Goal: Information Seeking & Learning: Learn about a topic

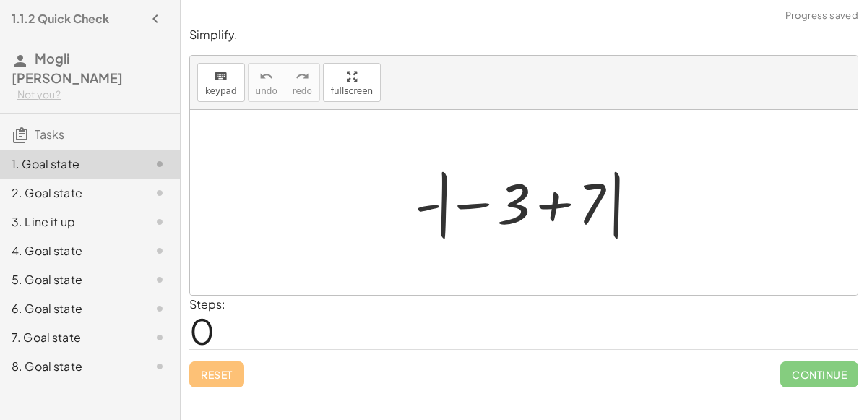
click at [809, 419] on div at bounding box center [433, 420] width 867 height 0
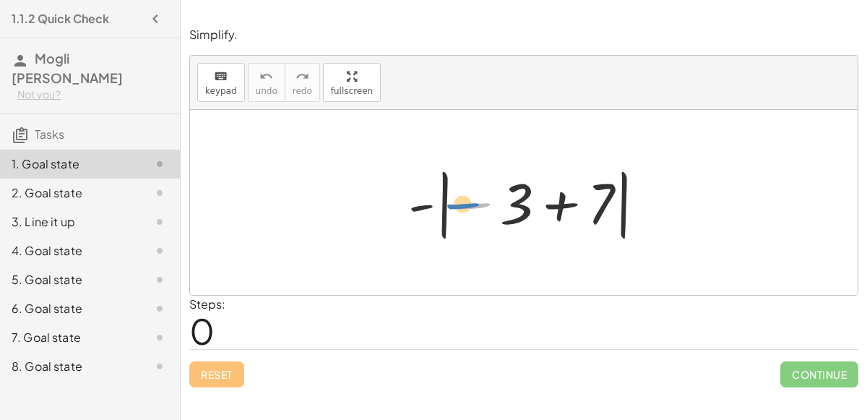
drag, startPoint x: 464, startPoint y: 201, endPoint x: 454, endPoint y: 201, distance: 10.1
click at [454, 201] on div at bounding box center [529, 202] width 257 height 80
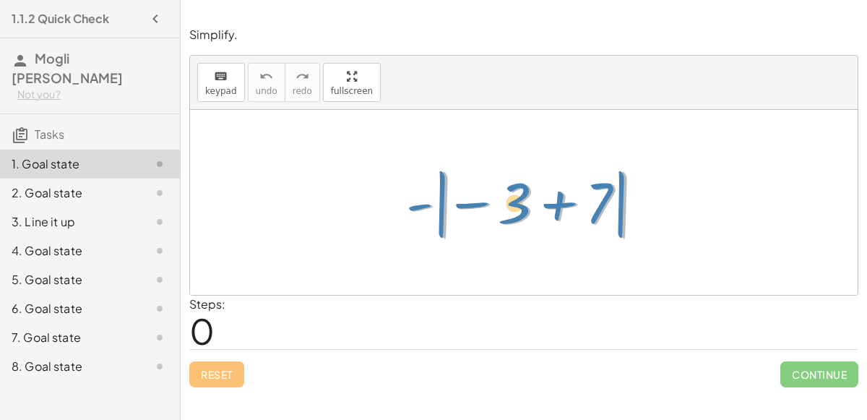
click at [618, 217] on div at bounding box center [529, 202] width 257 height 80
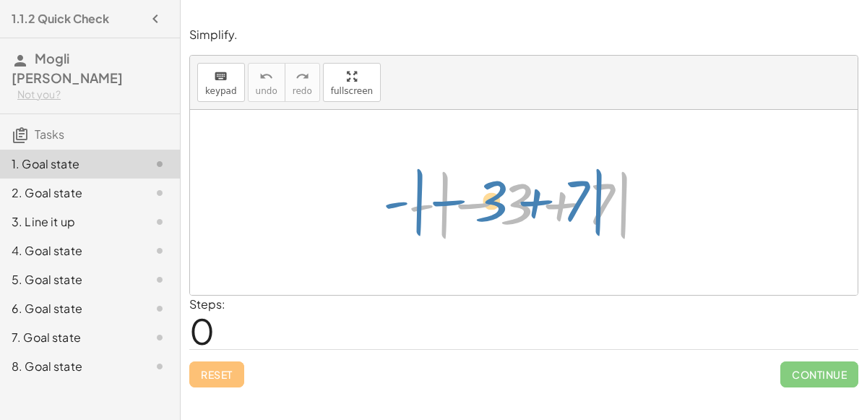
drag, startPoint x: 418, startPoint y: 206, endPoint x: 391, endPoint y: 203, distance: 27.6
click at [391, 203] on div "- | − 3 + 7 | - | − 3 + 7 |" at bounding box center [523, 202] width 275 height 87
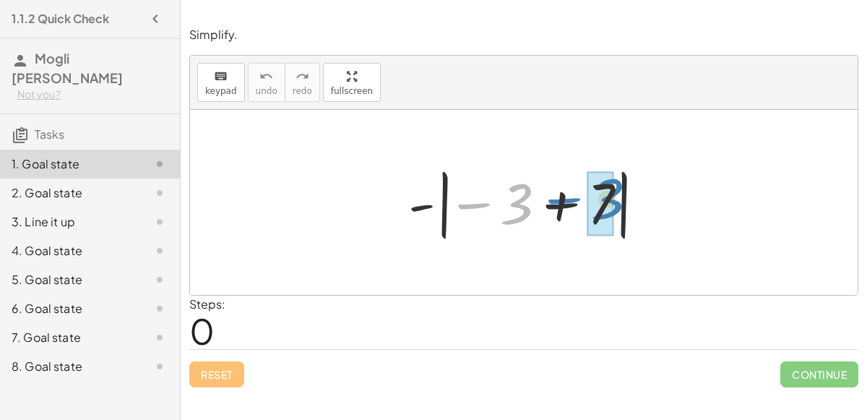
drag, startPoint x: 506, startPoint y: 210, endPoint x: 596, endPoint y: 205, distance: 90.4
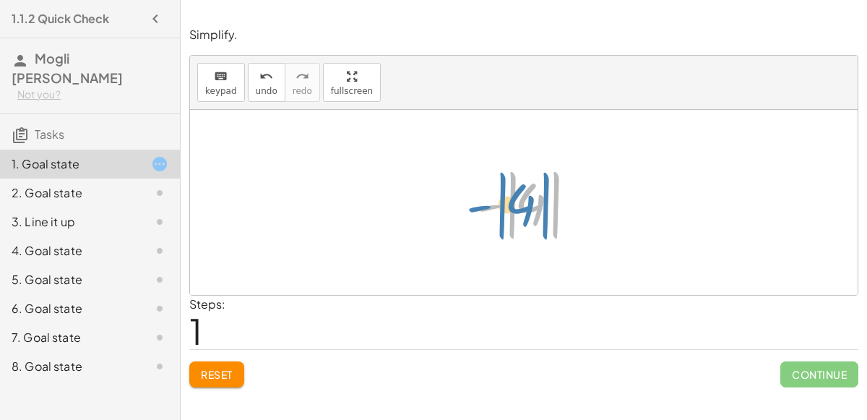
click at [525, 203] on div at bounding box center [529, 202] width 121 height 80
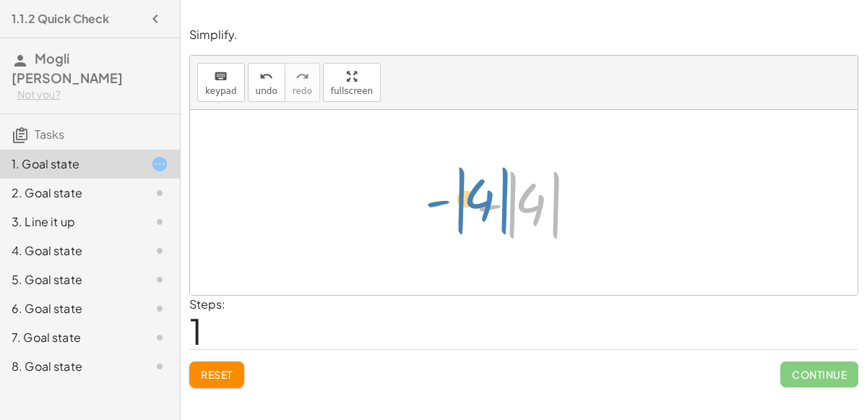
drag, startPoint x: 485, startPoint y: 205, endPoint x: 428, endPoint y: 199, distance: 57.3
click at [428, 199] on div "- | − 3 + 7 | - | 4 | - | | 4" at bounding box center [523, 202] width 667 height 185
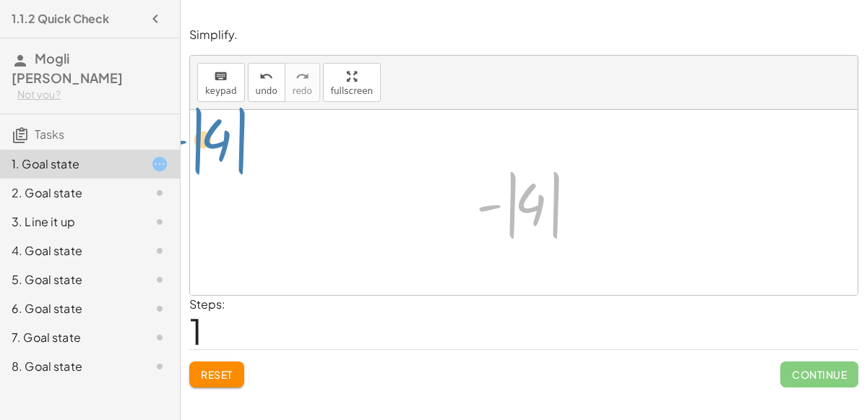
drag, startPoint x: 554, startPoint y: 181, endPoint x: 243, endPoint y: 119, distance: 317.3
click at [243, 119] on div "- | − 3 + 7 | - | 4 | - | | 4" at bounding box center [523, 202] width 667 height 185
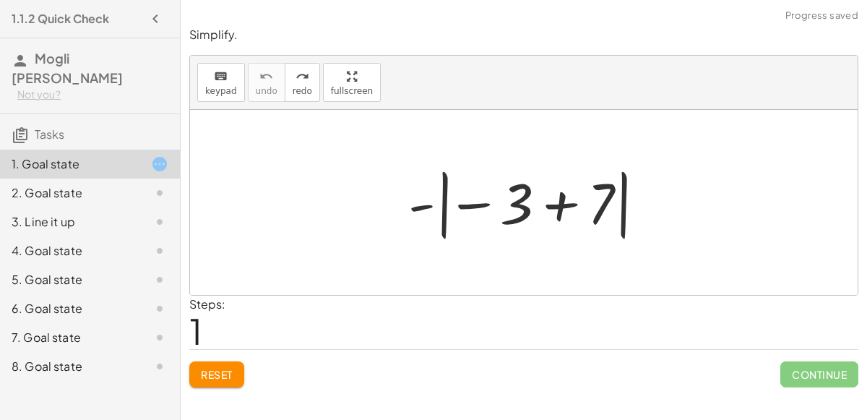
click at [594, 197] on div at bounding box center [529, 202] width 257 height 80
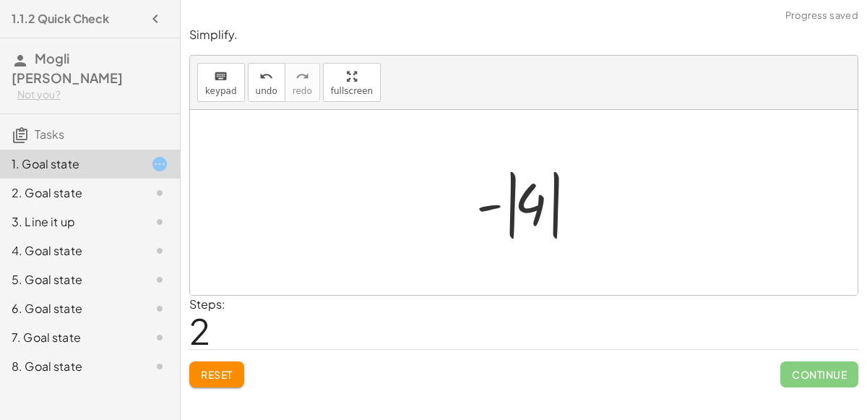
click at [496, 206] on div at bounding box center [529, 202] width 121 height 80
click at [491, 204] on div at bounding box center [529, 202] width 121 height 80
click at [514, 201] on div at bounding box center [529, 202] width 121 height 80
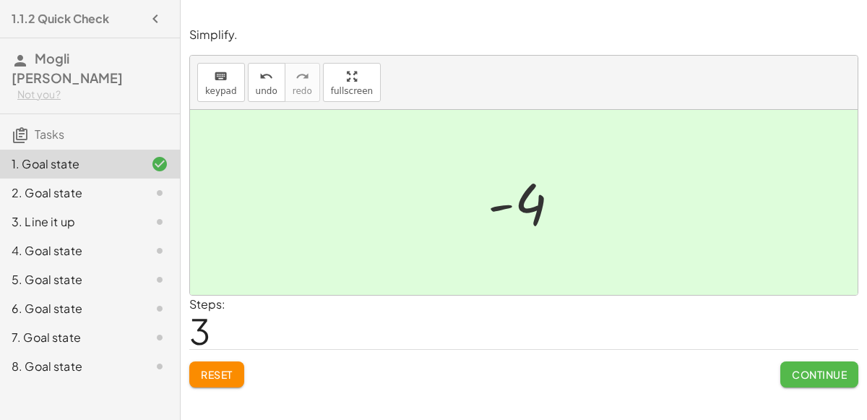
click at [823, 376] on span "Continue" at bounding box center [819, 374] width 55 height 13
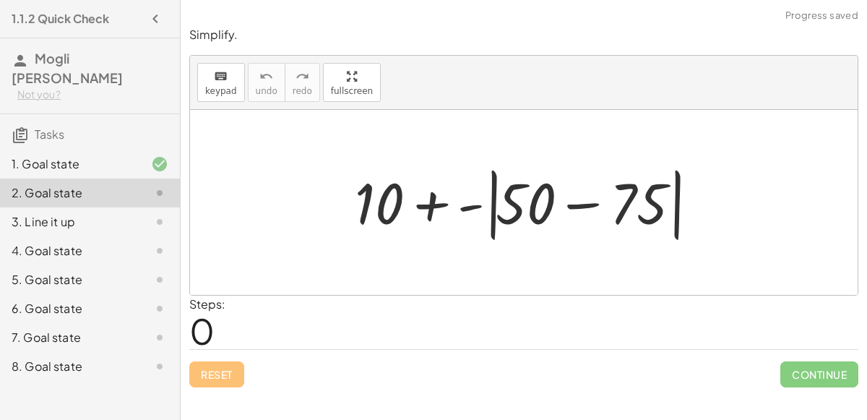
click at [508, 184] on div at bounding box center [529, 202] width 364 height 83
click at [546, 199] on div at bounding box center [529, 202] width 364 height 83
click at [615, 204] on div at bounding box center [529, 202] width 364 height 83
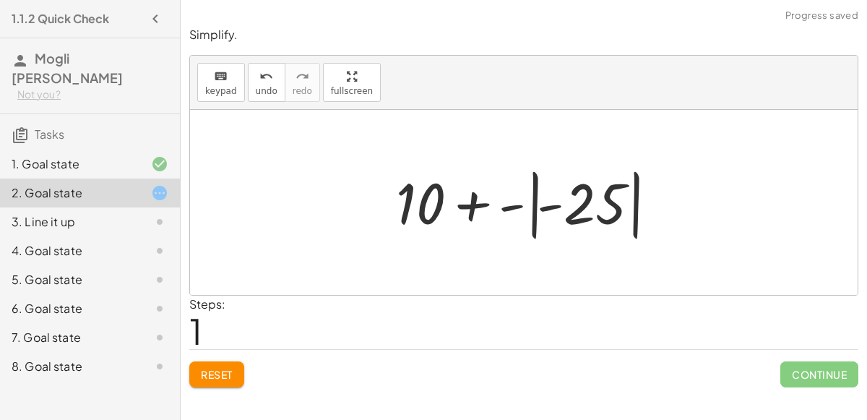
click at [617, 212] on div at bounding box center [530, 202] width 282 height 80
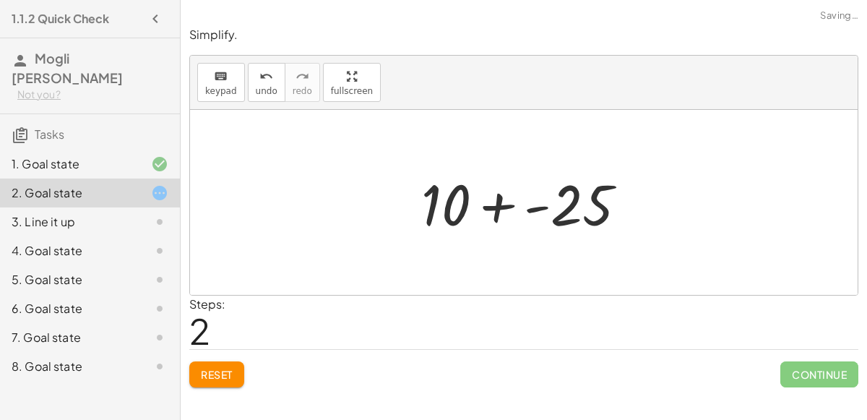
click at [453, 199] on div at bounding box center [530, 202] width 232 height 74
click at [448, 198] on div at bounding box center [530, 202] width 232 height 74
click at [539, 206] on div at bounding box center [530, 202] width 232 height 74
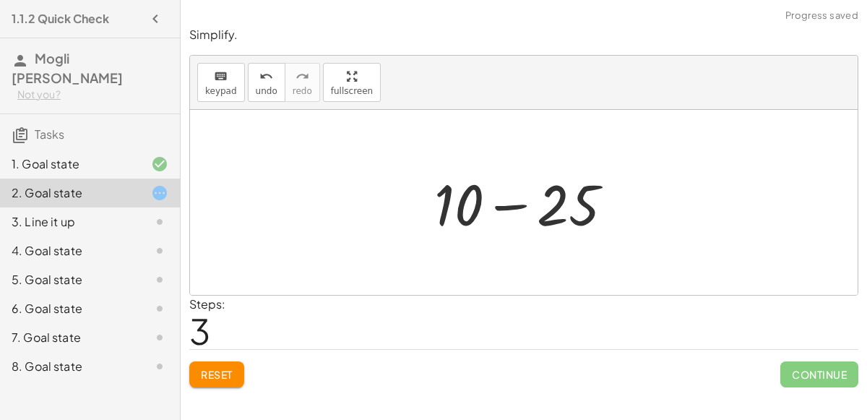
click at [552, 207] on div at bounding box center [529, 202] width 205 height 74
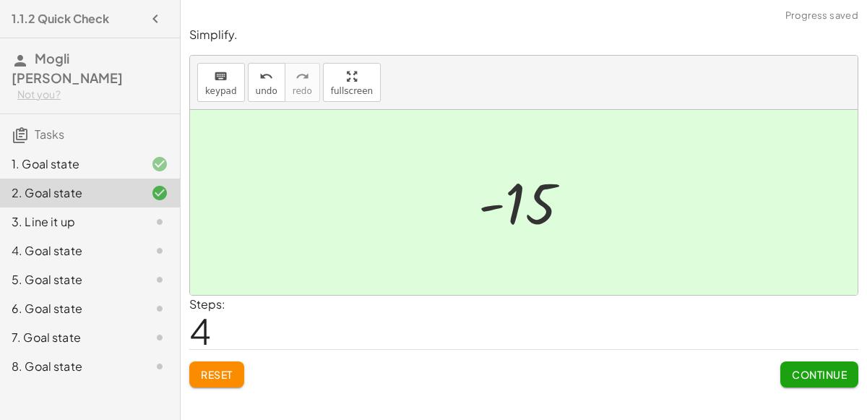
click at [546, 206] on div at bounding box center [529, 202] width 117 height 71
click at [807, 379] on button "Continue" at bounding box center [819, 374] width 78 height 26
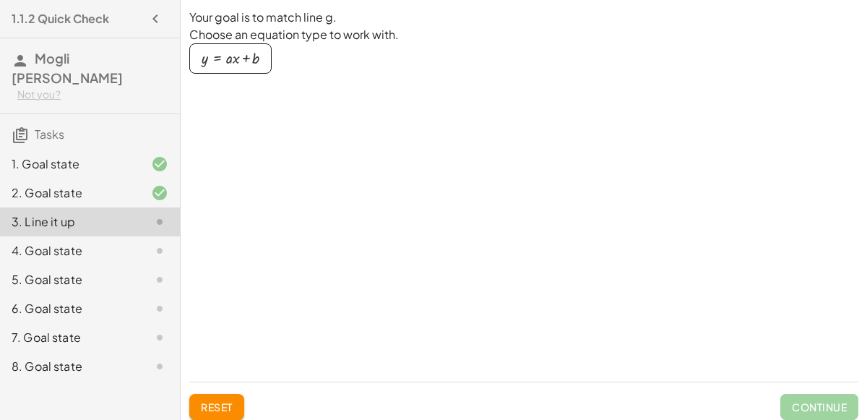
click at [229, 63] on div "button" at bounding box center [230, 59] width 58 height 16
click at [273, 156] on div at bounding box center [337, 168] width 295 height 85
click at [247, 58] on div "button" at bounding box center [230, 59] width 58 height 16
drag, startPoint x: 247, startPoint y: 58, endPoint x: 278, endPoint y: 90, distance: 45.0
click at [278, 90] on div "Your goal is to match line g. Choose an equation type to work with. y = + · a ·…" at bounding box center [337, 189] width 296 height 361
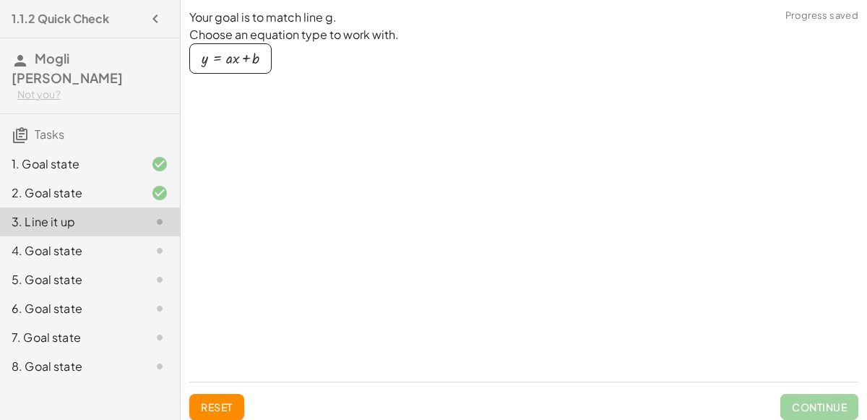
click at [257, 64] on div "button" at bounding box center [230, 59] width 58 height 16
click at [282, 160] on div at bounding box center [337, 168] width 295 height 85
drag, startPoint x: 282, startPoint y: 158, endPoint x: 295, endPoint y: 159, distance: 12.3
click at [295, 159] on div at bounding box center [337, 168] width 295 height 85
drag, startPoint x: 235, startPoint y: 154, endPoint x: 243, endPoint y: 178, distance: 25.6
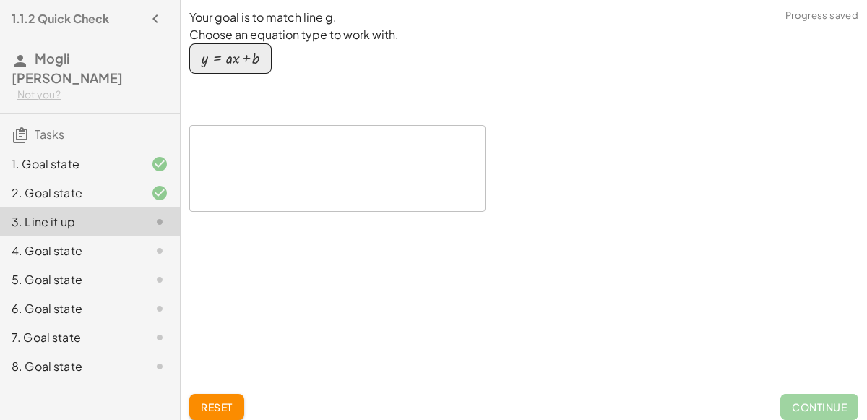
click at [243, 178] on div at bounding box center [337, 168] width 295 height 85
click at [242, 172] on div at bounding box center [337, 168] width 295 height 85
drag, startPoint x: 240, startPoint y: 64, endPoint x: 292, endPoint y: 196, distance: 141.4
click at [292, 196] on div "Your goal is to match line g. Choose an equation type to work with. y = + · a ·…" at bounding box center [337, 189] width 296 height 361
click at [229, 398] on button "Reset" at bounding box center [216, 407] width 55 height 26
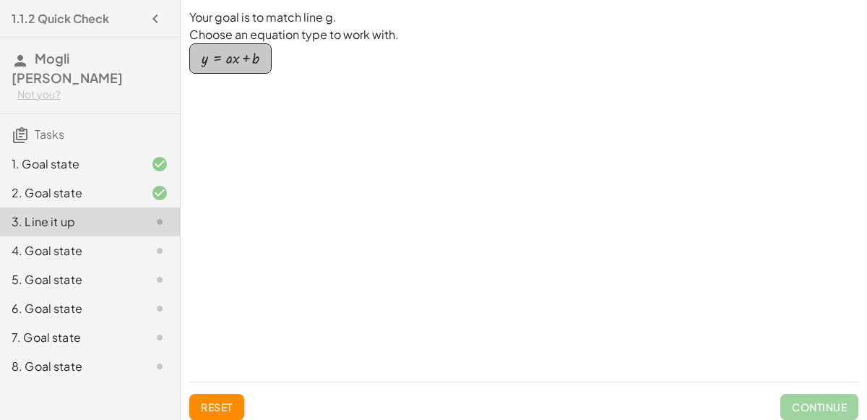
click at [230, 60] on div "button" at bounding box center [230, 59] width 58 height 16
drag, startPoint x: 230, startPoint y: 60, endPoint x: 279, endPoint y: 138, distance: 92.2
click at [279, 138] on div "Your goal is to match line g. Choose an equation type to work with. y = + · a ·…" at bounding box center [337, 189] width 296 height 361
drag, startPoint x: 208, startPoint y: 58, endPoint x: 259, endPoint y: 61, distance: 51.3
click at [259, 61] on button "y = + · a · x + b" at bounding box center [230, 58] width 82 height 30
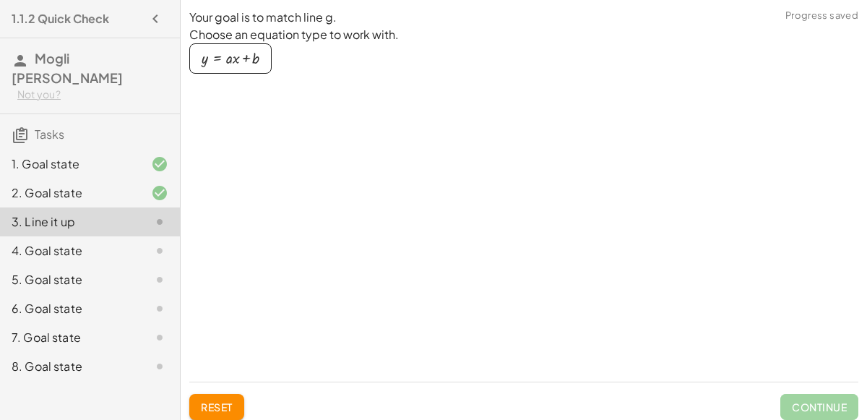
click at [259, 61] on button "y = + · a · x + b" at bounding box center [230, 58] width 82 height 30
drag, startPoint x: 234, startPoint y: 69, endPoint x: 253, endPoint y: 110, distance: 45.6
click at [253, 110] on div "Your goal is to match line g. Choose an equation type to work with. y = + · a ·…" at bounding box center [337, 189] width 296 height 361
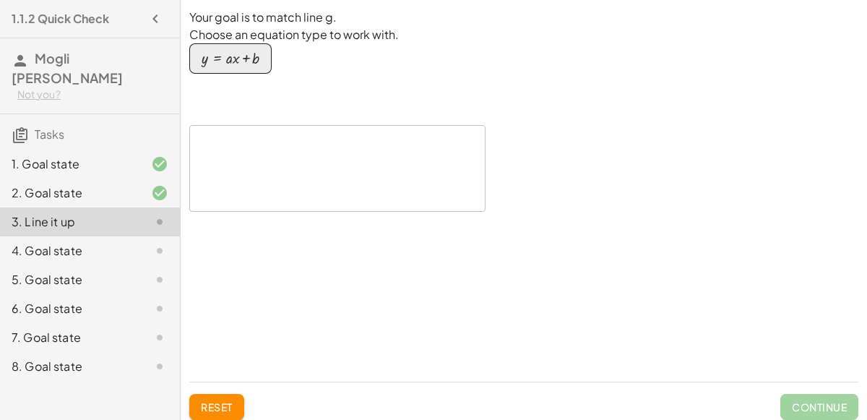
drag, startPoint x: 262, startPoint y: 159, endPoint x: 313, endPoint y: 182, distance: 56.2
click at [313, 182] on div at bounding box center [337, 168] width 295 height 85
click at [310, 182] on div at bounding box center [337, 168] width 295 height 85
click at [157, 21] on icon "button" at bounding box center [155, 18] width 17 height 17
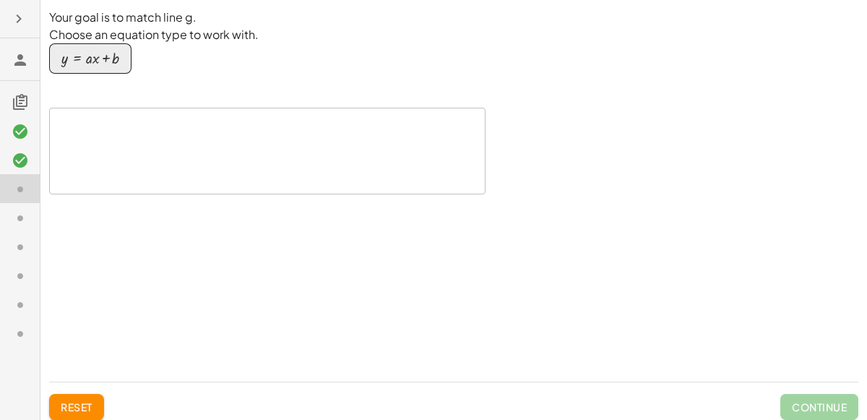
drag, startPoint x: 110, startPoint y: 54, endPoint x: 200, endPoint y: 136, distance: 121.6
click at [200, 136] on div "Your goal is to match line g. Choose an equation type to work with. y = + · a ·…" at bounding box center [267, 189] width 436 height 361
click at [201, 138] on div at bounding box center [267, 150] width 435 height 85
drag, startPoint x: 102, startPoint y: 59, endPoint x: 86, endPoint y: 65, distance: 16.9
click at [86, 65] on div "button" at bounding box center [90, 59] width 58 height 16
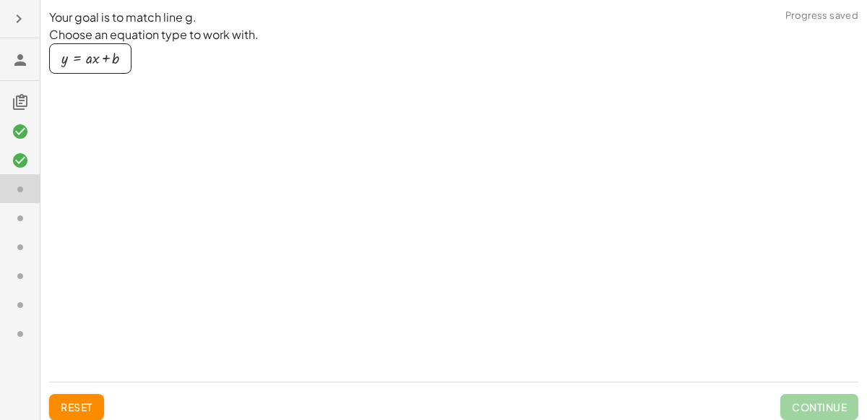
click at [23, 15] on icon "button" at bounding box center [18, 18] width 17 height 17
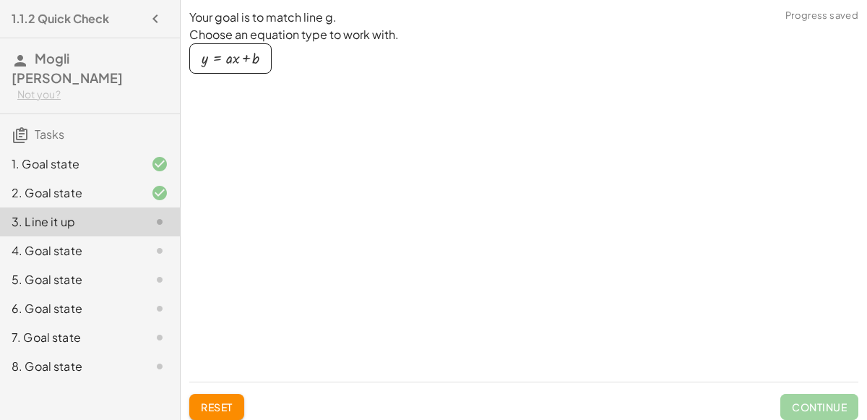
click at [88, 213] on div "3. Line it up" at bounding box center [70, 221] width 116 height 17
click at [91, 294] on div "4. Goal state" at bounding box center [90, 308] width 180 height 29
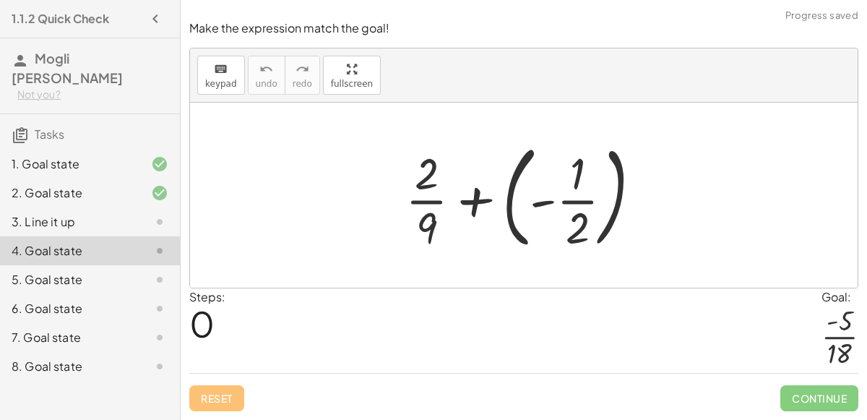
click at [155, 13] on icon "button" at bounding box center [155, 18] width 17 height 17
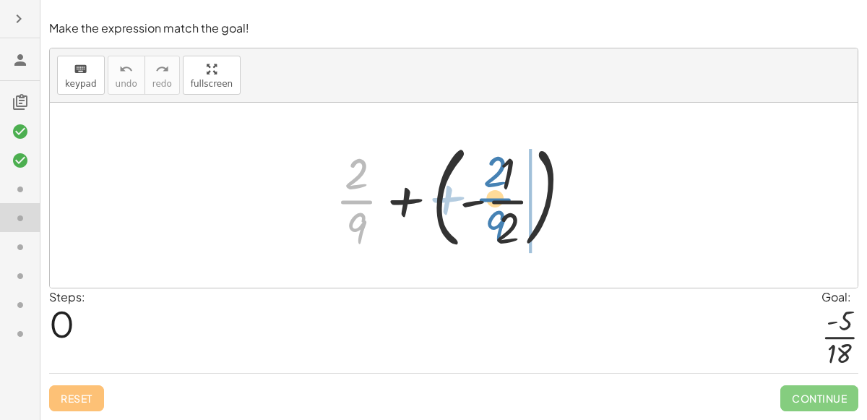
drag, startPoint x: 355, startPoint y: 207, endPoint x: 493, endPoint y: 204, distance: 138.7
click at [493, 204] on div at bounding box center [459, 195] width 262 height 120
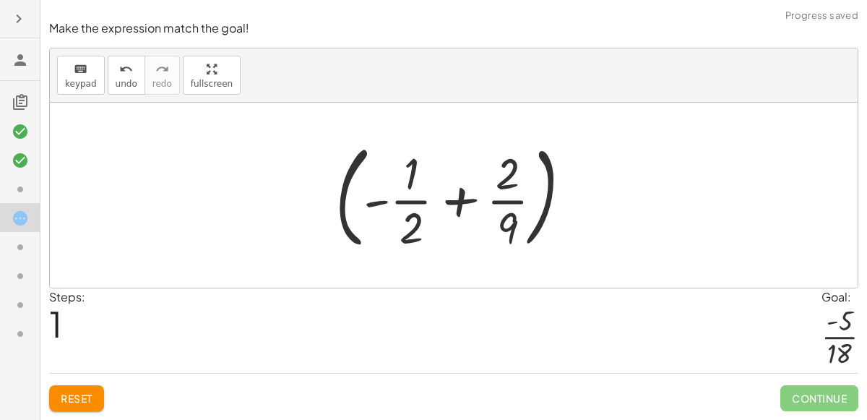
click at [408, 201] on div at bounding box center [459, 195] width 262 height 120
click at [508, 191] on div at bounding box center [459, 195] width 262 height 120
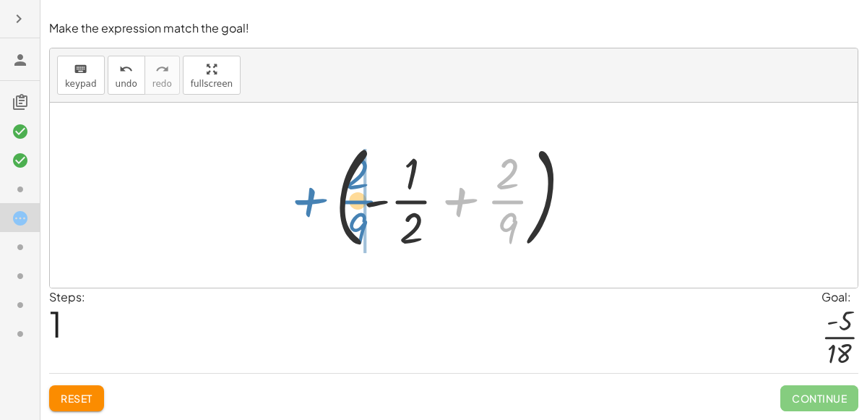
drag, startPoint x: 513, startPoint y: 194, endPoint x: 363, endPoint y: 193, distance: 149.5
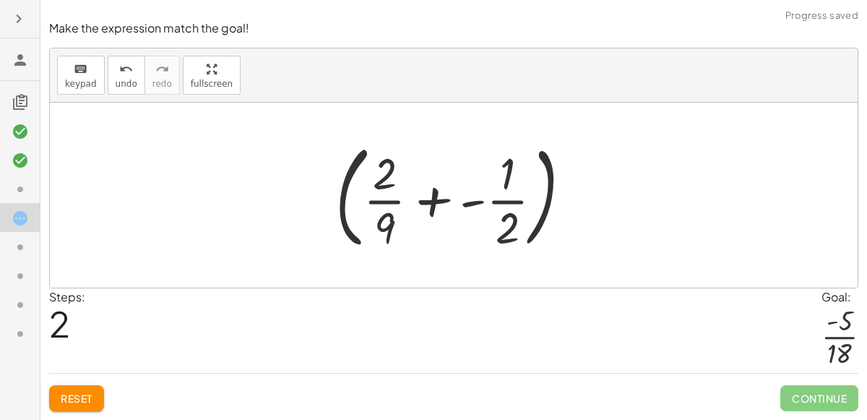
click at [385, 205] on div at bounding box center [459, 195] width 262 height 120
click at [511, 214] on div at bounding box center [459, 195] width 262 height 120
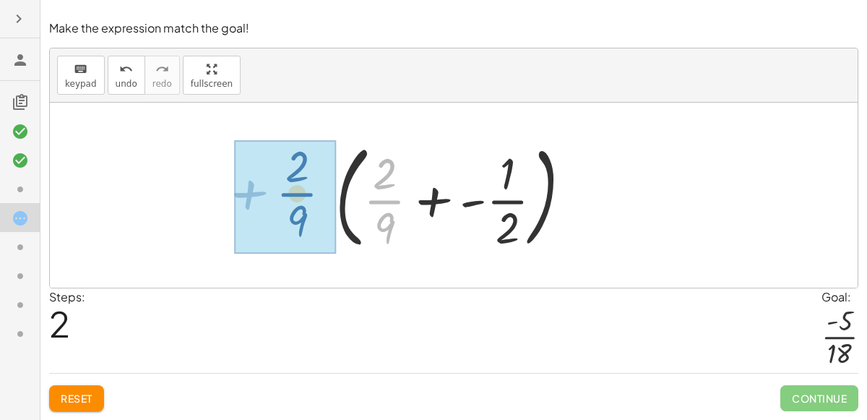
drag, startPoint x: 384, startPoint y: 200, endPoint x: 297, endPoint y: 193, distance: 87.7
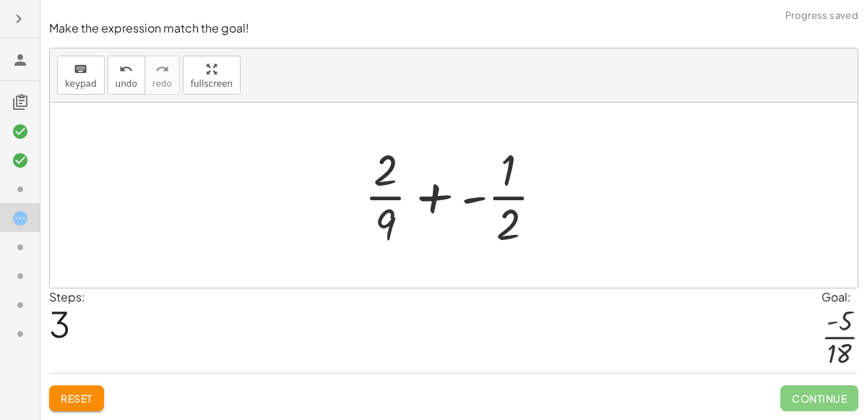
click at [508, 215] on div at bounding box center [459, 194] width 205 height 111
click at [507, 199] on div at bounding box center [459, 194] width 205 height 111
click at [430, 199] on div at bounding box center [459, 194] width 205 height 111
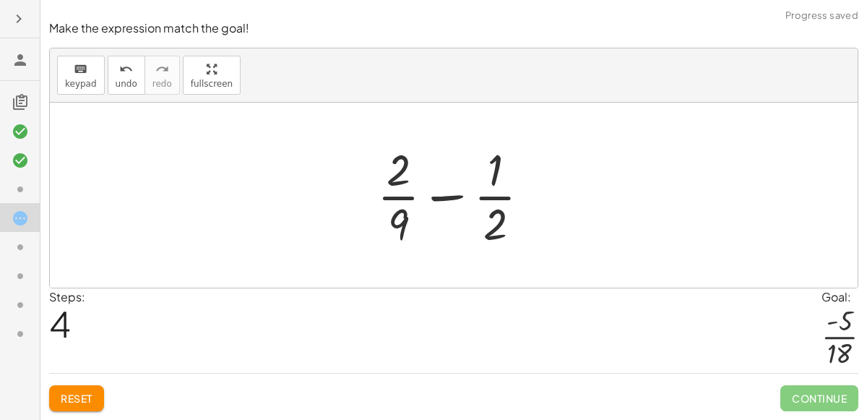
click at [441, 201] on div at bounding box center [459, 194] width 179 height 111
click at [407, 195] on div at bounding box center [459, 194] width 179 height 111
click at [506, 196] on div at bounding box center [459, 194] width 179 height 111
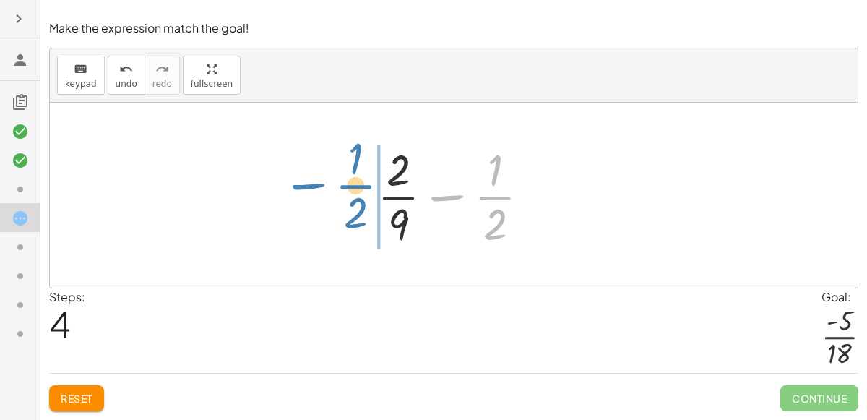
drag, startPoint x: 502, startPoint y: 198, endPoint x: 364, endPoint y: 187, distance: 138.4
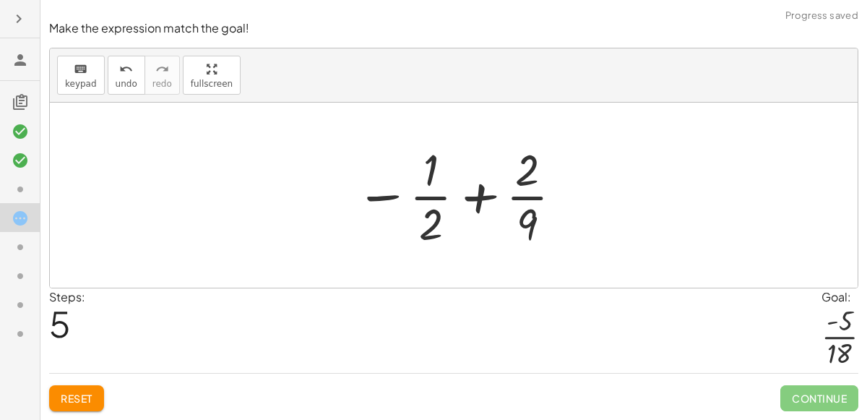
click at [523, 200] on div at bounding box center [459, 194] width 223 height 111
click at [489, 201] on div at bounding box center [459, 194] width 223 height 111
click at [484, 201] on div at bounding box center [459, 194] width 223 height 111
click at [480, 202] on div at bounding box center [459, 194] width 223 height 111
click at [443, 204] on div at bounding box center [459, 194] width 223 height 111
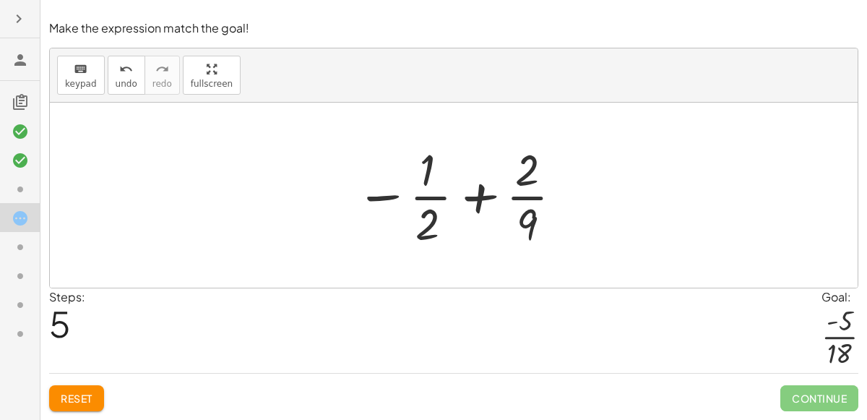
click at [398, 197] on div at bounding box center [459, 194] width 223 height 111
click at [391, 198] on div at bounding box center [459, 194] width 223 height 111
drag, startPoint x: 391, startPoint y: 198, endPoint x: 383, endPoint y: 188, distance: 12.3
click at [383, 188] on div at bounding box center [459, 194] width 223 height 111
click at [519, 194] on div at bounding box center [459, 194] width 223 height 111
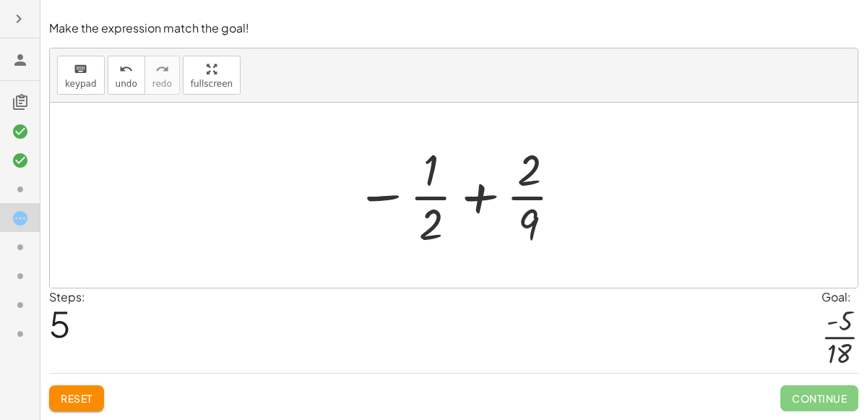
click at [521, 183] on div at bounding box center [459, 194] width 223 height 111
click at [524, 215] on div at bounding box center [459, 194] width 223 height 111
click at [417, 222] on div at bounding box center [459, 194] width 223 height 111
click at [428, 223] on div at bounding box center [459, 194] width 223 height 111
click at [478, 191] on div at bounding box center [459, 194] width 223 height 111
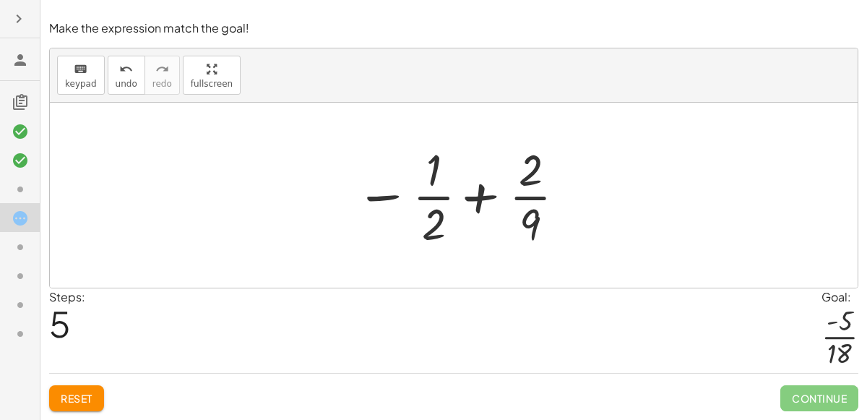
click at [480, 197] on div at bounding box center [459, 194] width 223 height 111
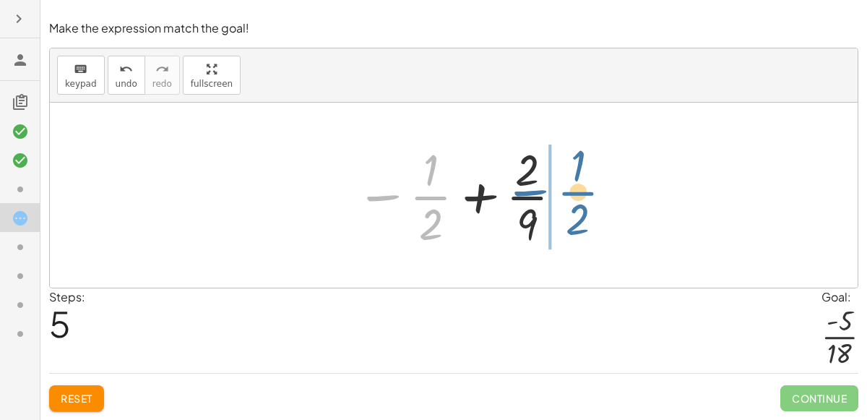
drag, startPoint x: 417, startPoint y: 195, endPoint x: 565, endPoint y: 190, distance: 148.1
click at [565, 190] on div at bounding box center [459, 194] width 223 height 111
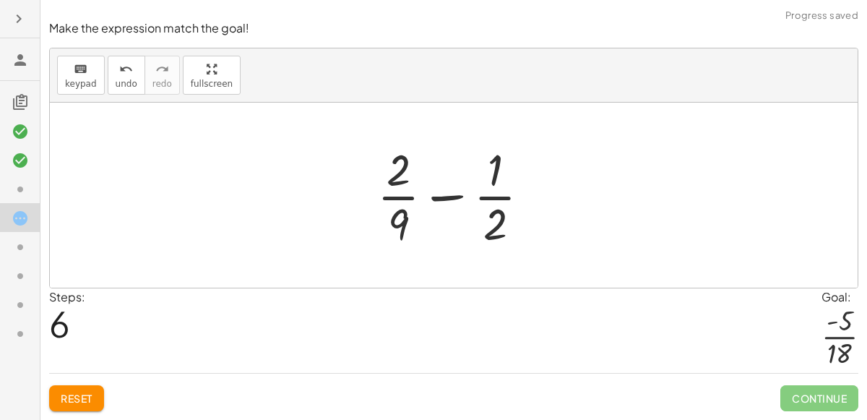
click at [451, 196] on div at bounding box center [459, 194] width 179 height 111
click at [494, 206] on div at bounding box center [459, 194] width 179 height 111
click at [95, 395] on button "Reset" at bounding box center [76, 398] width 55 height 26
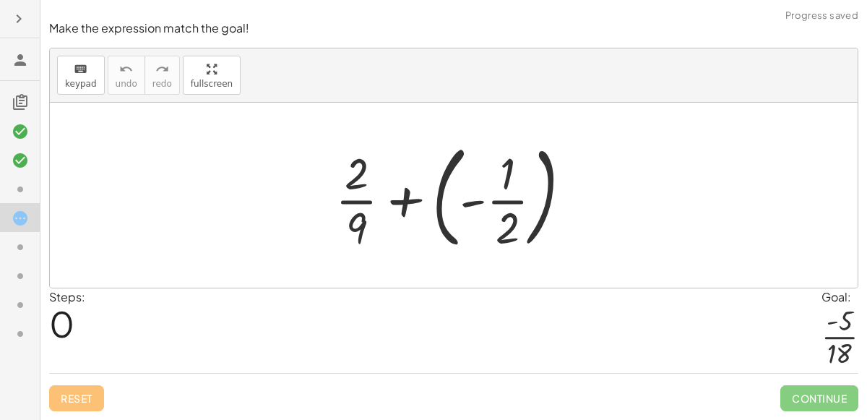
click at [499, 212] on div at bounding box center [459, 195] width 262 height 120
click at [540, 205] on div at bounding box center [459, 195] width 262 height 120
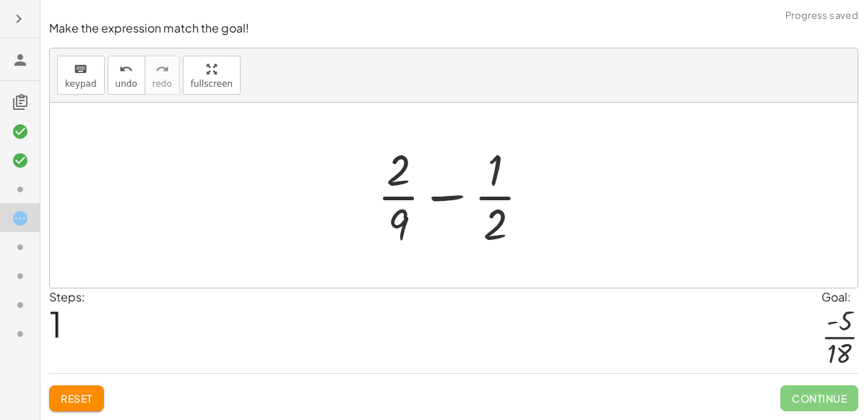
click at [494, 196] on div at bounding box center [459, 194] width 179 height 111
click at [409, 201] on div at bounding box center [459, 194] width 179 height 111
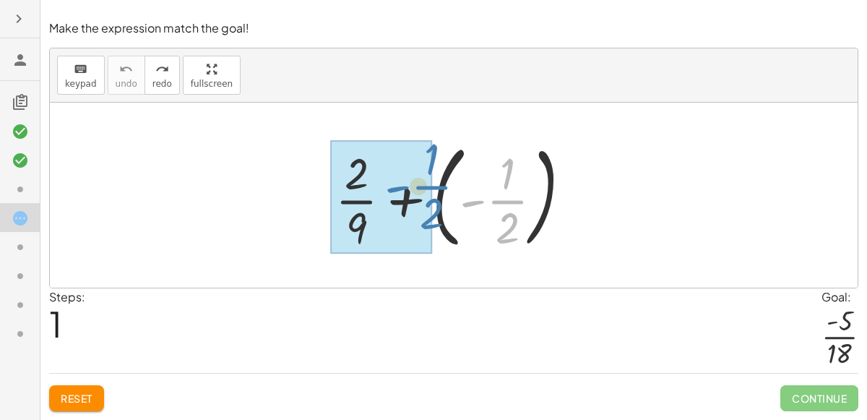
drag, startPoint x: 508, startPoint y: 209, endPoint x: 432, endPoint y: 195, distance: 77.2
drag, startPoint x: 517, startPoint y: 212, endPoint x: 376, endPoint y: 190, distance: 142.6
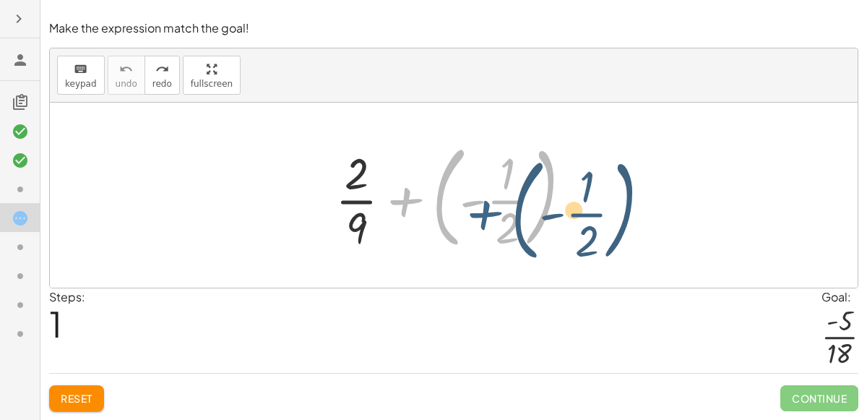
drag, startPoint x: 378, startPoint y: 192, endPoint x: 456, endPoint y: 206, distance: 79.2
click at [456, 206] on div at bounding box center [459, 195] width 262 height 120
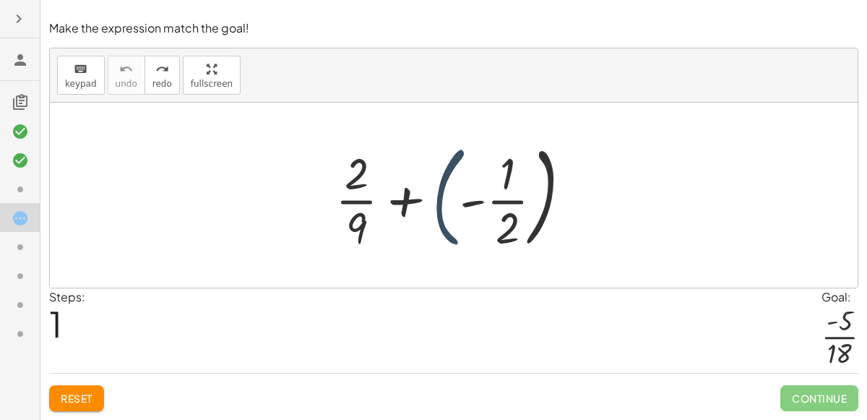
click at [441, 207] on div at bounding box center [459, 195] width 262 height 120
click at [401, 199] on div at bounding box center [459, 195] width 262 height 120
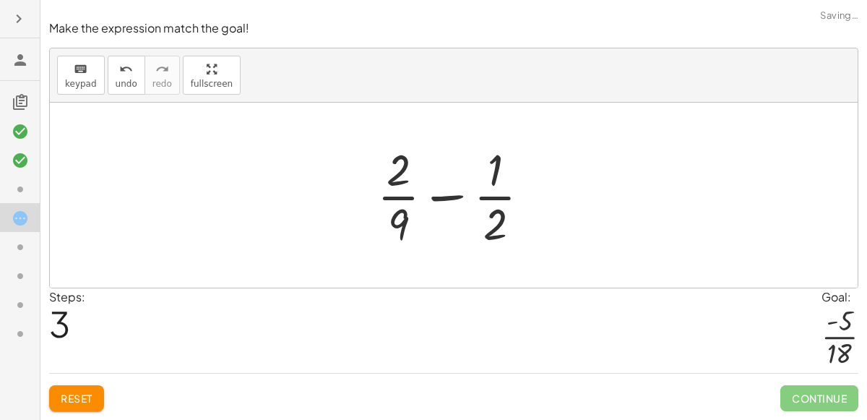
click at [494, 198] on div at bounding box center [459, 194] width 179 height 111
drag, startPoint x: 495, startPoint y: 212, endPoint x: 477, endPoint y: 207, distance: 18.7
click at [477, 207] on div at bounding box center [459, 194] width 179 height 111
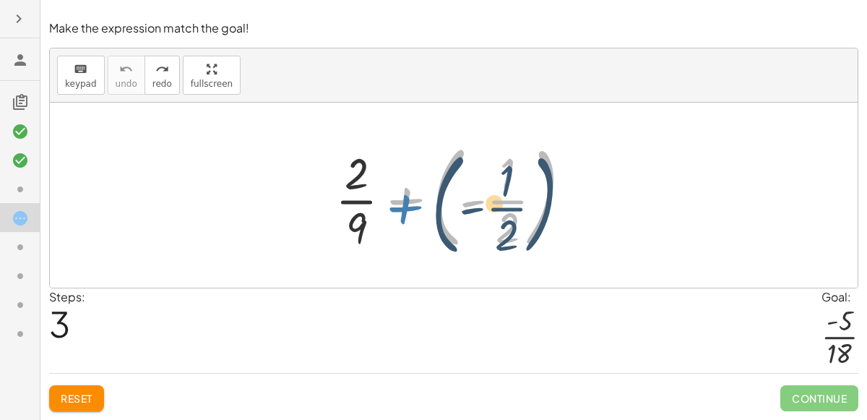
click at [412, 199] on div at bounding box center [459, 195] width 262 height 120
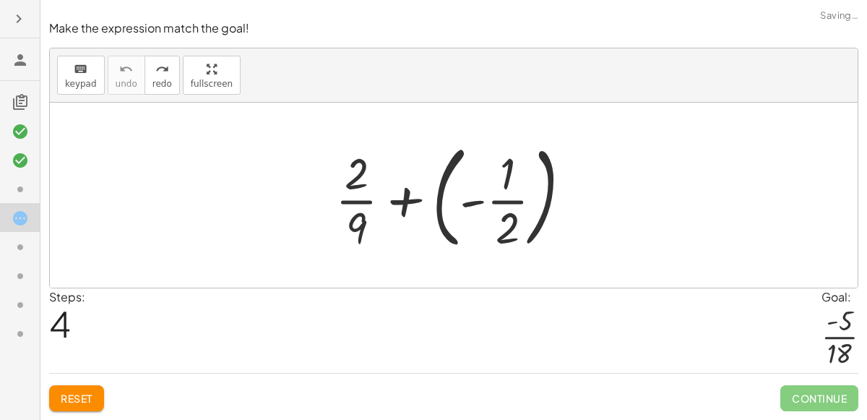
click at [352, 215] on div at bounding box center [459, 195] width 262 height 120
click at [355, 196] on div at bounding box center [459, 195] width 262 height 120
click at [358, 186] on div at bounding box center [459, 195] width 262 height 120
click at [363, 195] on div at bounding box center [459, 195] width 262 height 120
click at [364, 199] on div at bounding box center [459, 195] width 262 height 120
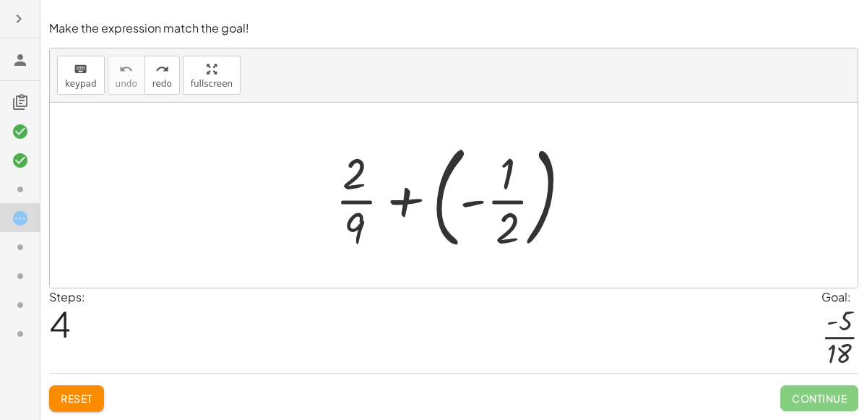
click at [364, 202] on div at bounding box center [459, 195] width 262 height 120
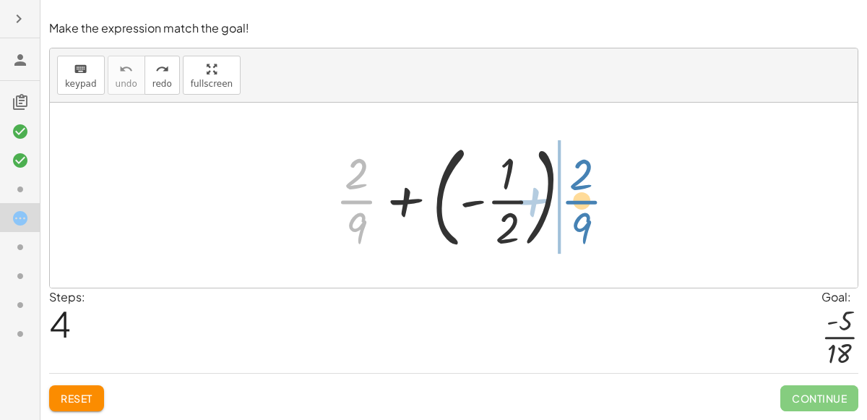
drag, startPoint x: 363, startPoint y: 202, endPoint x: 589, endPoint y: 203, distance: 225.3
click at [589, 203] on div at bounding box center [459, 195] width 262 height 120
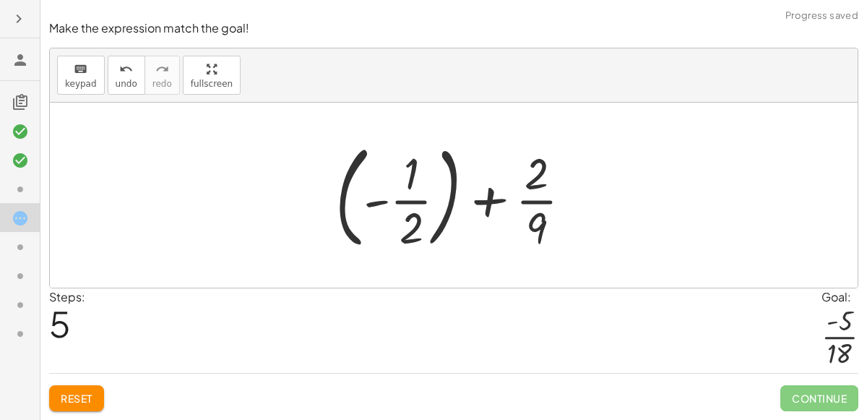
click at [456, 201] on div at bounding box center [459, 195] width 262 height 120
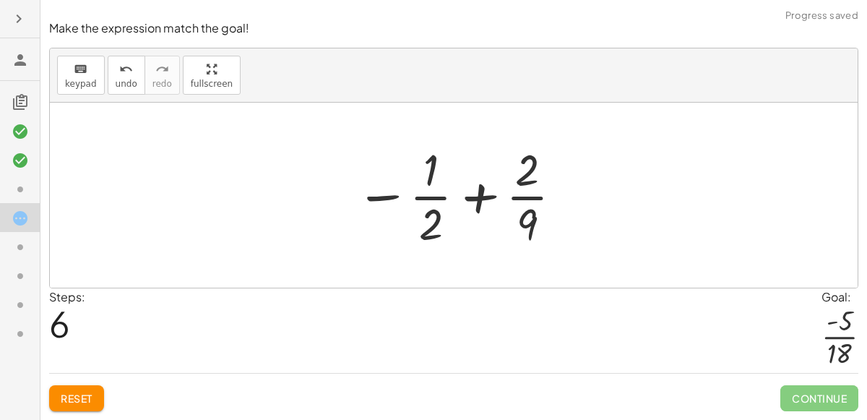
click at [478, 202] on div at bounding box center [459, 194] width 223 height 111
click at [443, 203] on div at bounding box center [459, 194] width 223 height 111
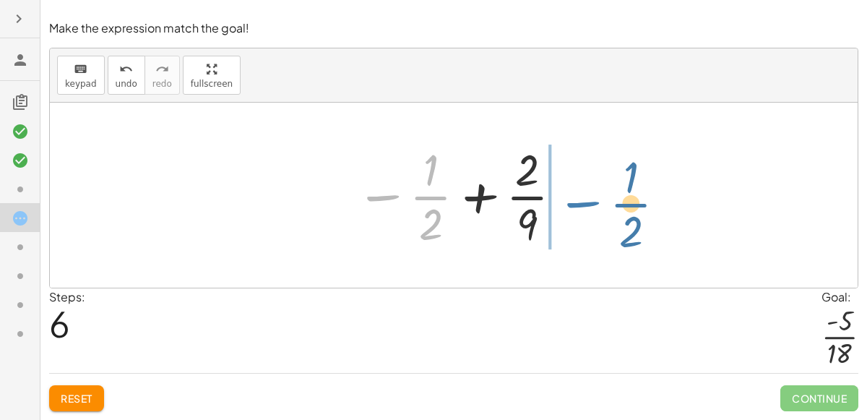
drag, startPoint x: 393, startPoint y: 195, endPoint x: 594, endPoint y: 202, distance: 201.6
click at [594, 202] on div "+ · 2 · 9 + ( - · 1 · 2 ) + ( - · 1 · 2 ) + · 2 · 9 − · 1 · 2 + · 2 · 9 · 1 · 2…" at bounding box center [453, 195] width 807 height 185
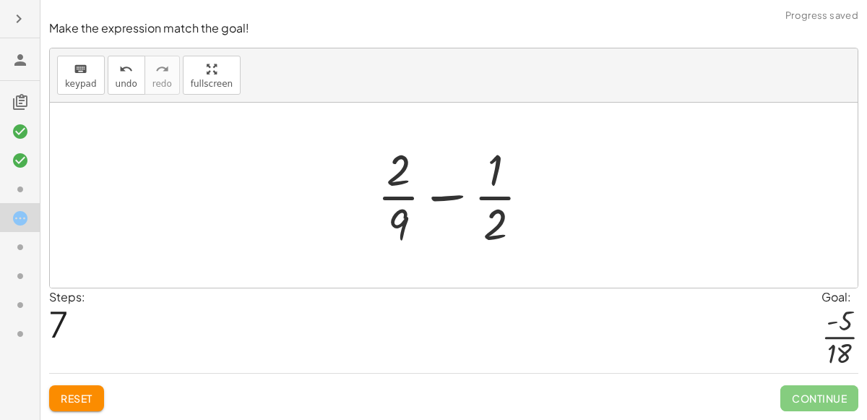
click at [497, 200] on div at bounding box center [459, 194] width 179 height 111
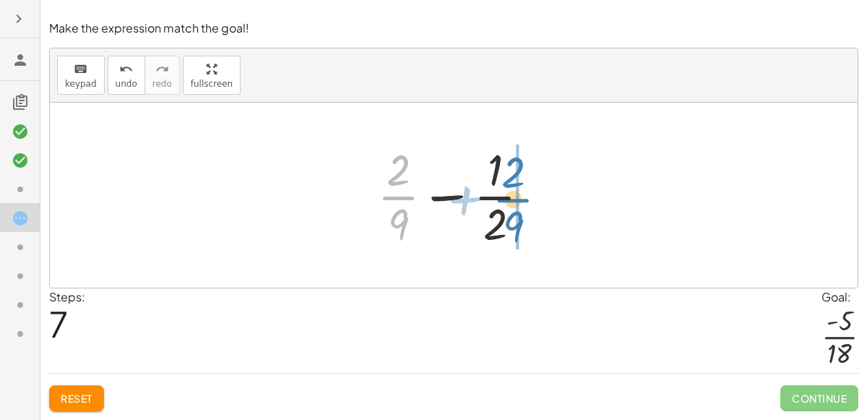
drag, startPoint x: 400, startPoint y: 193, endPoint x: 515, endPoint y: 195, distance: 114.9
click at [515, 195] on div at bounding box center [459, 194] width 179 height 111
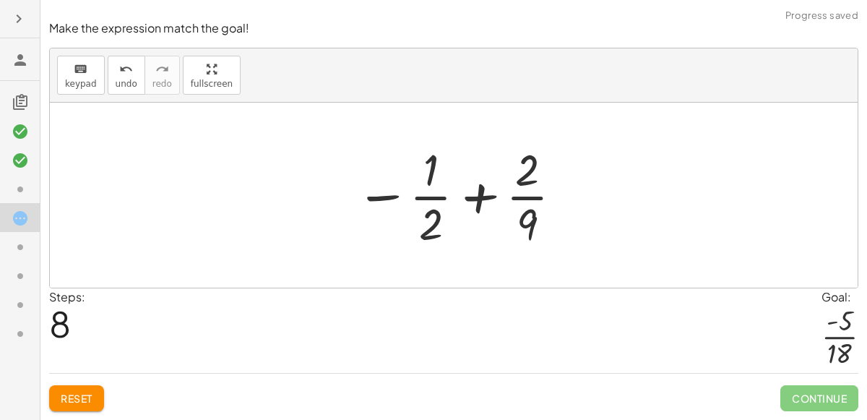
click at [480, 201] on div at bounding box center [459, 194] width 223 height 111
click at [526, 189] on div at bounding box center [459, 194] width 223 height 111
click at [116, 74] on div "undo" at bounding box center [127, 68] width 22 height 17
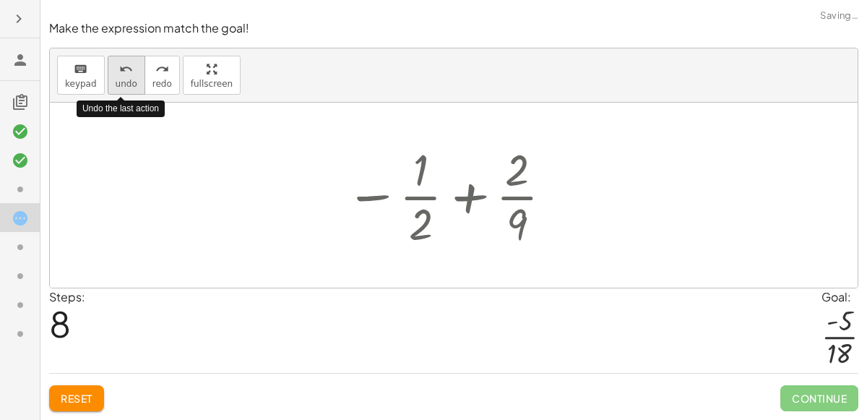
click at [119, 76] on icon "undo" at bounding box center [126, 69] width 14 height 17
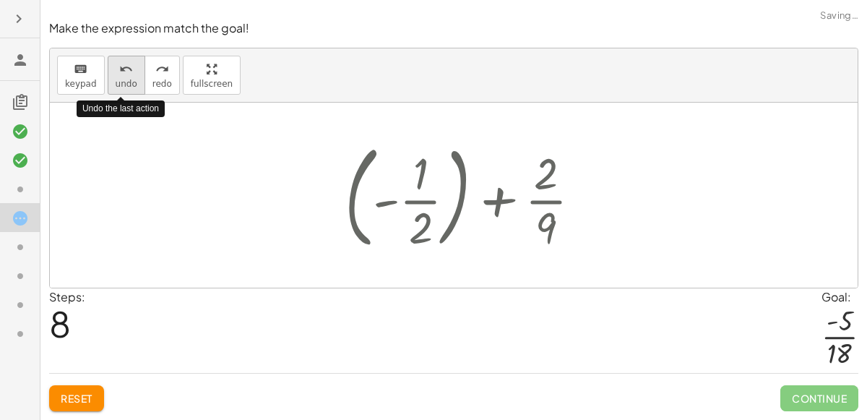
click at [119, 76] on icon "undo" at bounding box center [126, 69] width 14 height 17
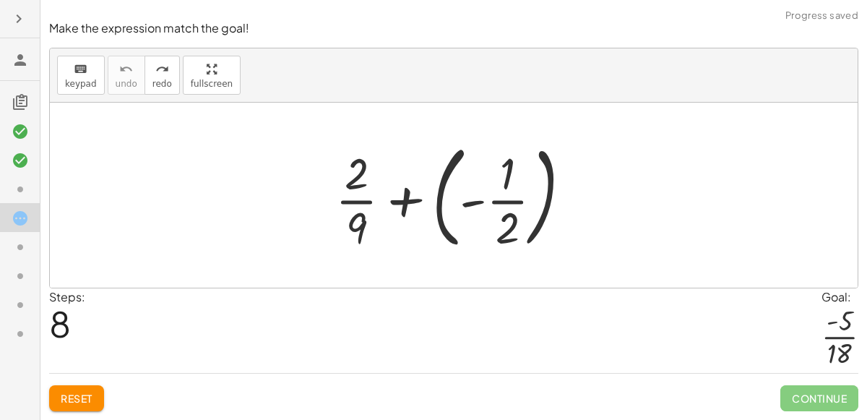
click at [483, 193] on div at bounding box center [459, 195] width 262 height 120
click at [509, 172] on div at bounding box center [459, 195] width 262 height 120
click at [549, 179] on div at bounding box center [459, 195] width 262 height 120
click at [81, 74] on icon "keyboard" at bounding box center [81, 69] width 14 height 17
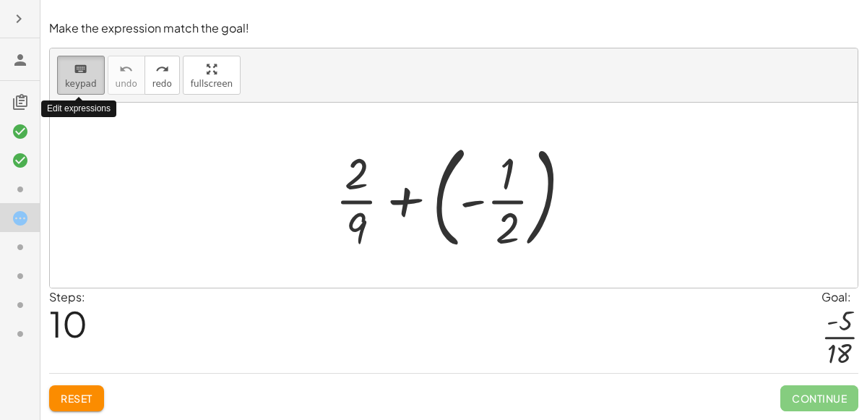
click at [81, 74] on icon "keyboard" at bounding box center [81, 69] width 14 height 17
click at [353, 197] on div at bounding box center [459, 195] width 262 height 120
click at [359, 215] on div at bounding box center [459, 195] width 262 height 120
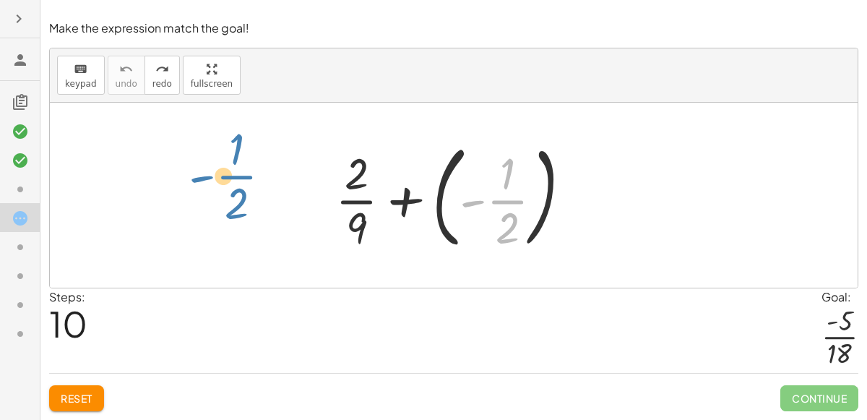
drag, startPoint x: 494, startPoint y: 206, endPoint x: 222, endPoint y: 182, distance: 273.3
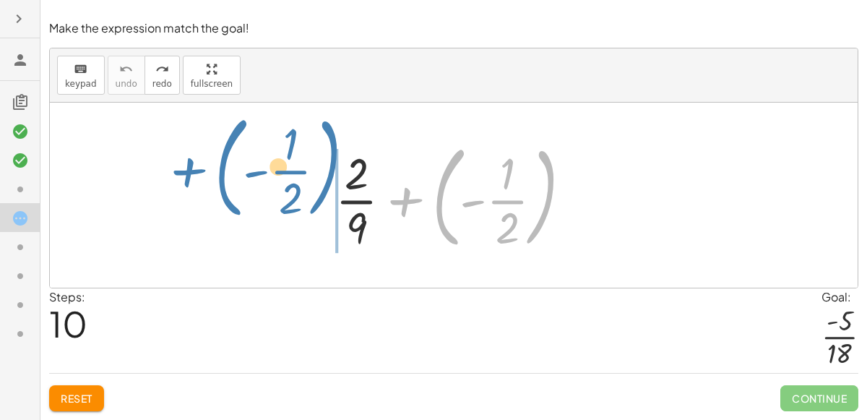
drag, startPoint x: 435, startPoint y: 200, endPoint x: 220, endPoint y: 170, distance: 217.3
click at [220, 170] on div "+ ( - · 1 · 2 ) + · 2 · 9 + ( - · 1 · 2 )" at bounding box center [453, 195] width 807 height 185
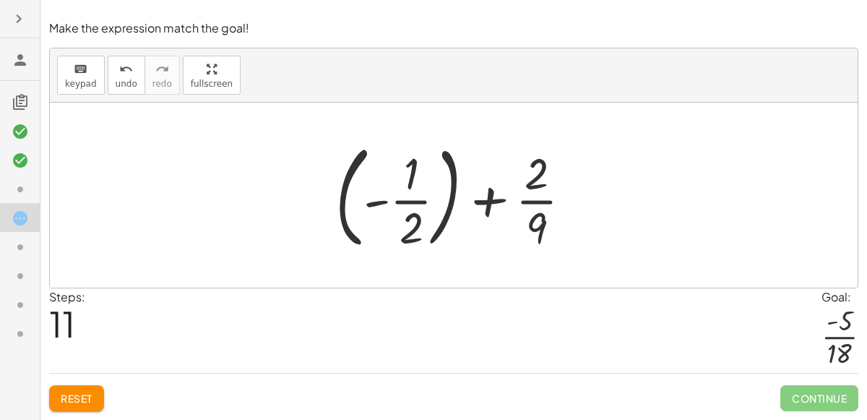
click at [449, 207] on div at bounding box center [459, 195] width 262 height 120
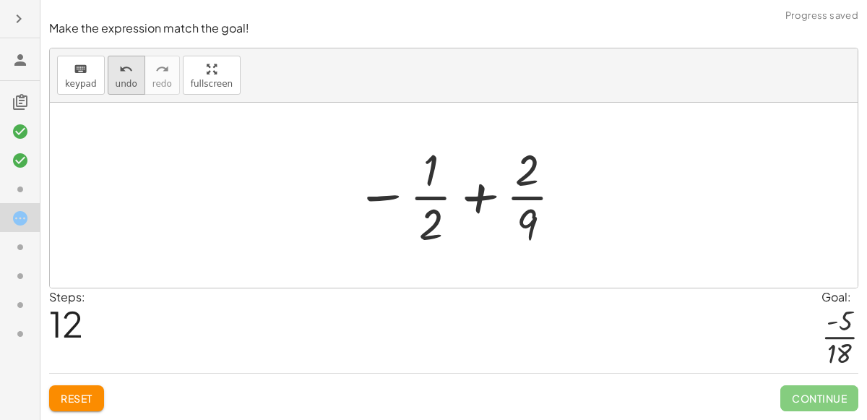
click at [119, 76] on icon "undo" at bounding box center [126, 69] width 14 height 17
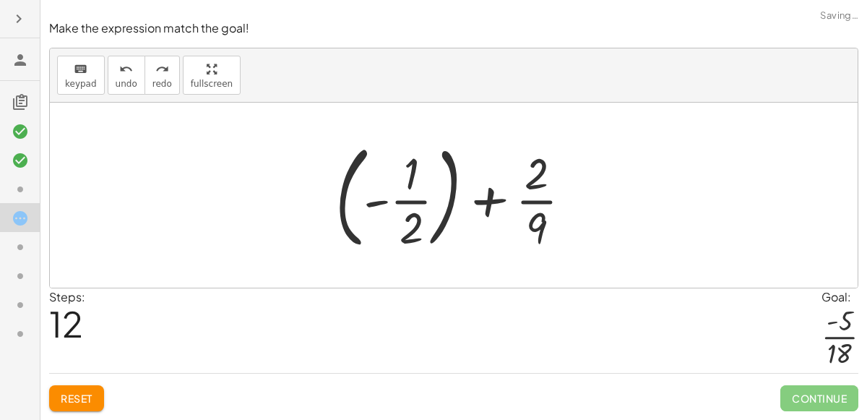
click at [534, 205] on div at bounding box center [459, 195] width 262 height 120
click at [532, 192] on div at bounding box center [459, 195] width 262 height 120
click at [497, 195] on div at bounding box center [459, 195] width 262 height 120
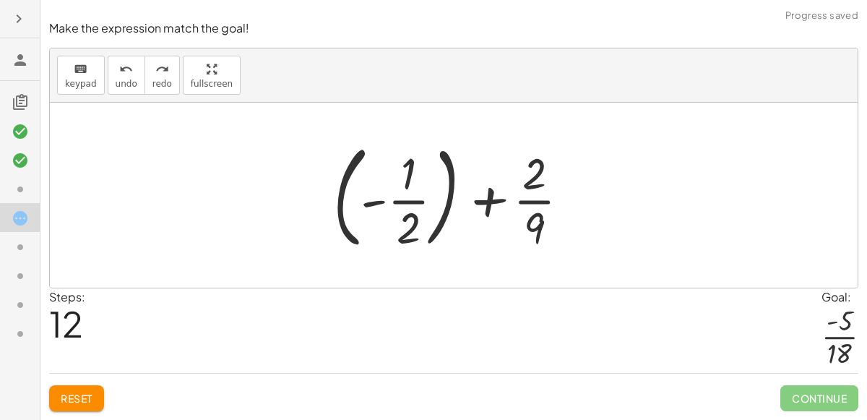
click at [492, 198] on div at bounding box center [459, 195] width 262 height 120
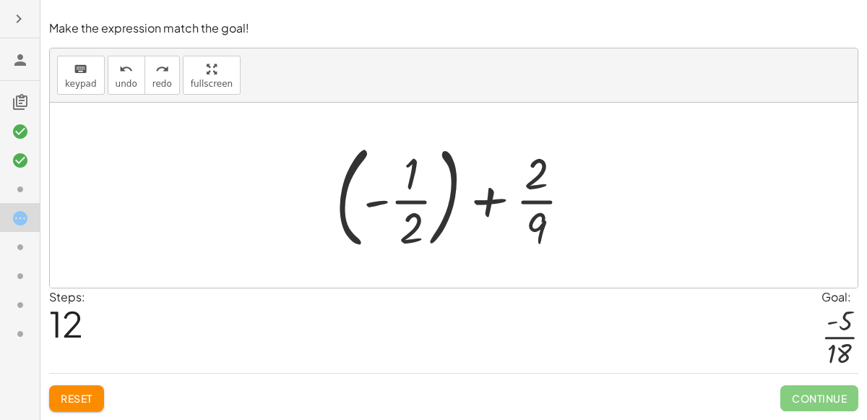
click at [343, 190] on div at bounding box center [459, 195] width 262 height 120
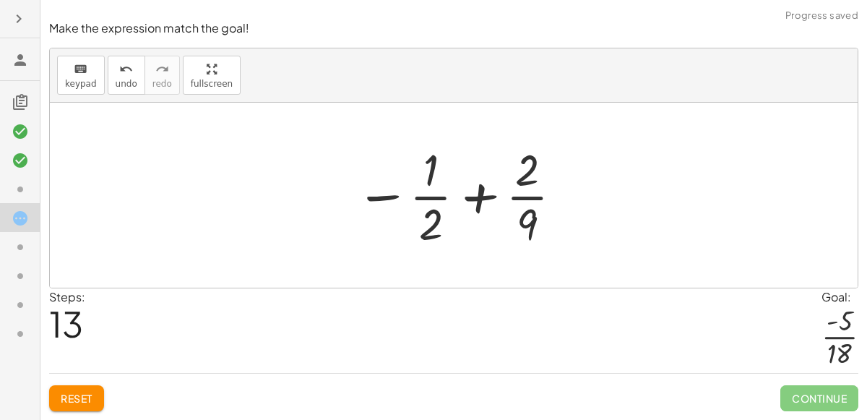
click at [421, 199] on div at bounding box center [459, 194] width 223 height 111
click at [380, 195] on div at bounding box center [459, 194] width 223 height 111
click at [19, 241] on icon at bounding box center [20, 246] width 17 height 17
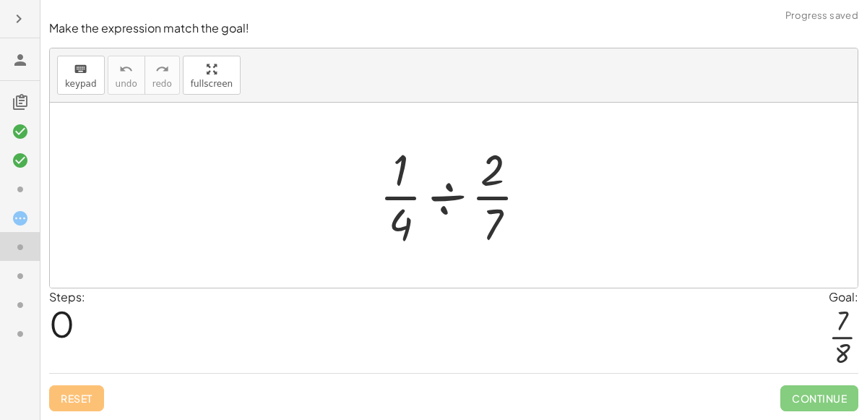
click at [446, 190] on div at bounding box center [459, 194] width 174 height 111
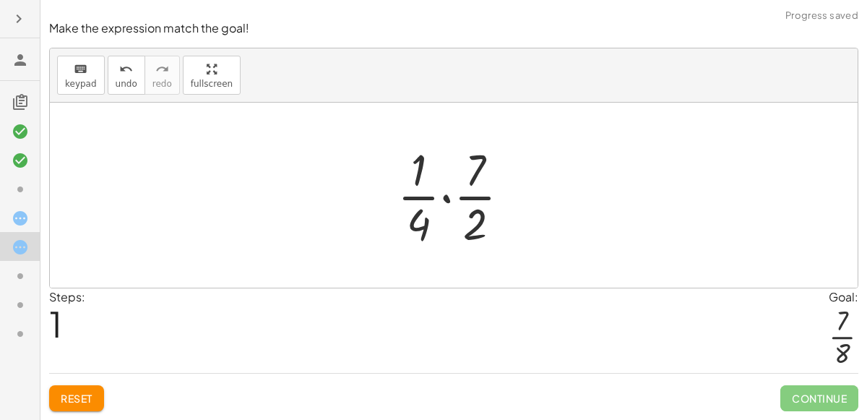
click at [426, 195] on div at bounding box center [459, 194] width 139 height 111
click at [442, 197] on div at bounding box center [459, 194] width 139 height 111
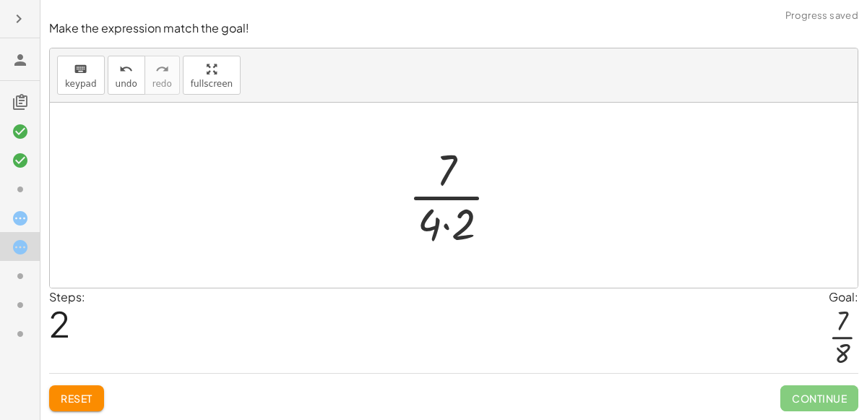
click at [458, 201] on div at bounding box center [459, 194] width 116 height 111
click at [448, 229] on div at bounding box center [459, 194] width 116 height 111
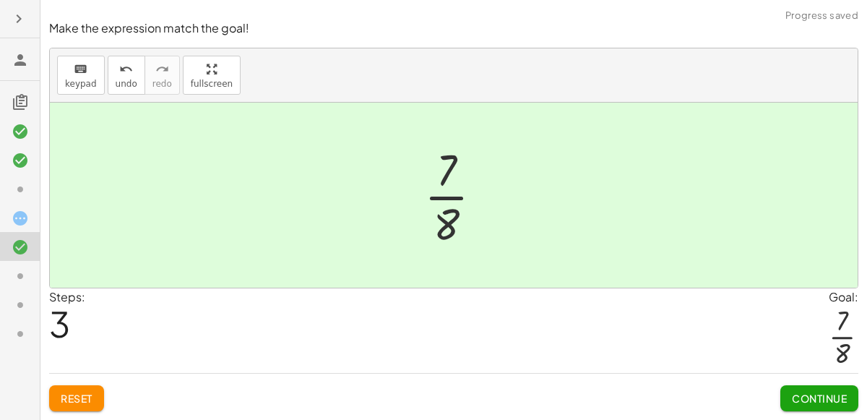
click at [18, 279] on icon at bounding box center [20, 275] width 17 height 17
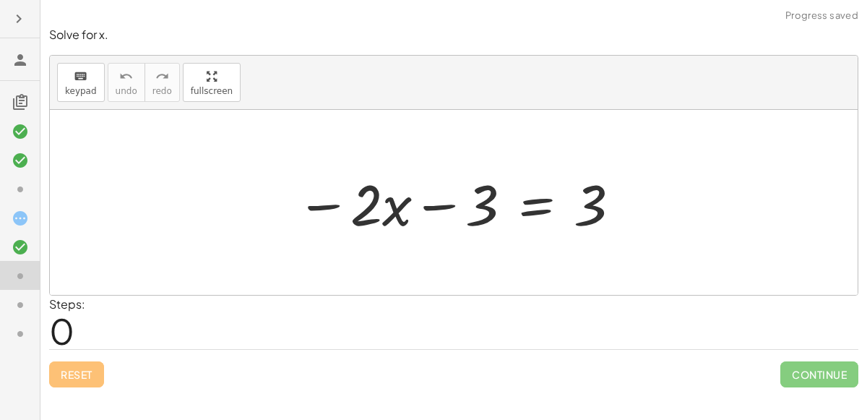
click at [382, 205] on div at bounding box center [459, 202] width 340 height 74
click at [446, 208] on div at bounding box center [459, 202] width 340 height 74
click at [539, 212] on div at bounding box center [459, 202] width 340 height 74
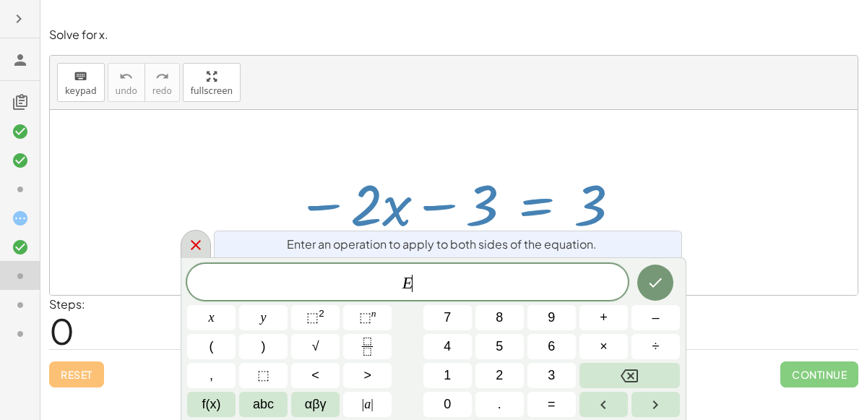
click at [194, 239] on icon at bounding box center [195, 244] width 17 height 17
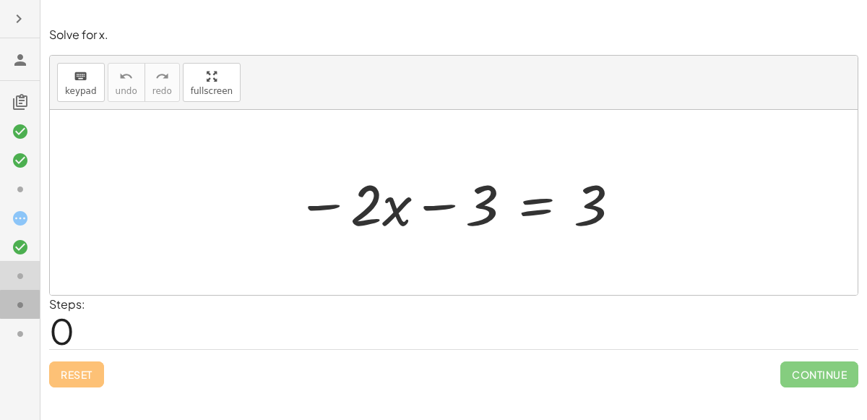
click at [20, 292] on div at bounding box center [20, 304] width 40 height 29
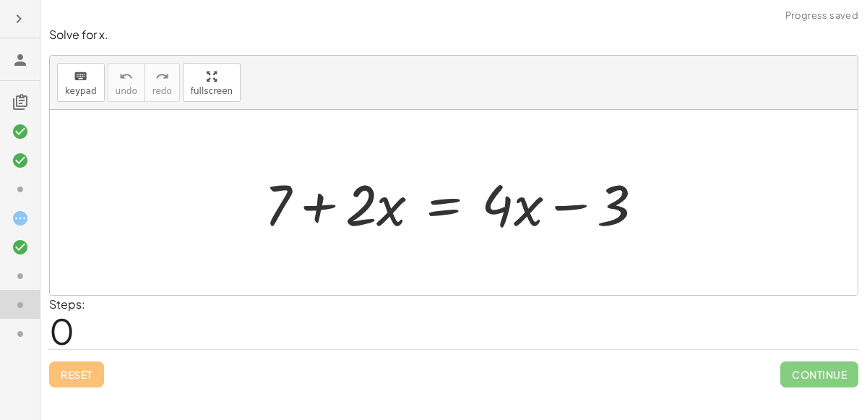
click at [370, 211] on div at bounding box center [459, 202] width 405 height 74
click at [318, 212] on div at bounding box center [459, 202] width 405 height 74
click at [552, 209] on div at bounding box center [459, 202] width 405 height 74
click at [451, 208] on div at bounding box center [459, 202] width 405 height 74
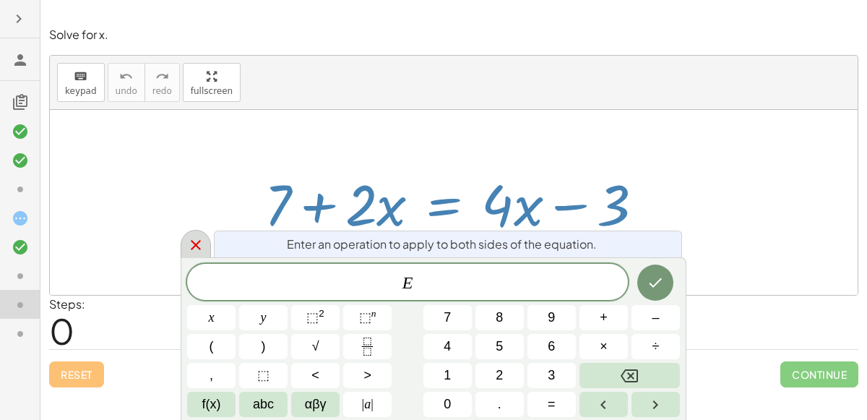
click at [200, 232] on div at bounding box center [196, 244] width 30 height 28
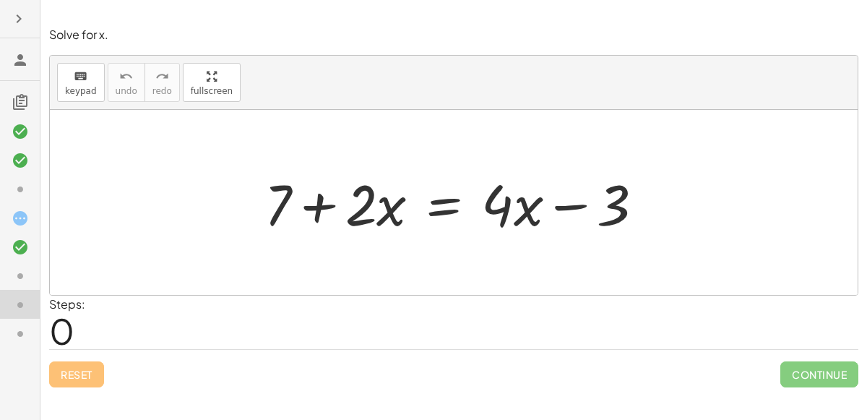
click at [22, 334] on icon at bounding box center [20, 333] width 17 height 17
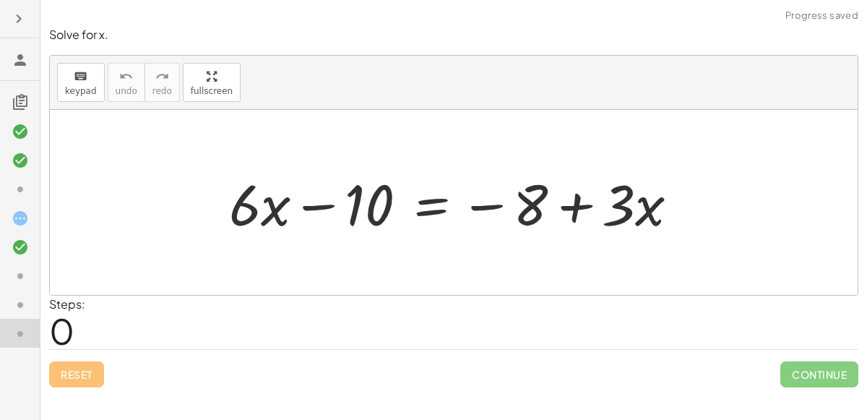
click at [437, 195] on div at bounding box center [459, 202] width 475 height 74
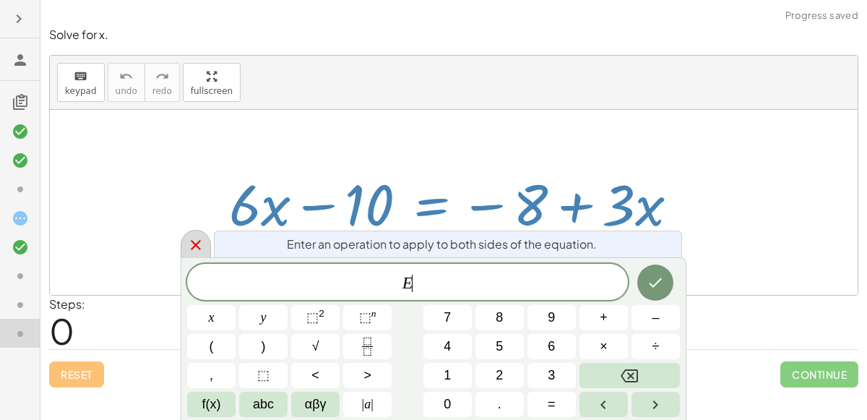
click at [193, 232] on div at bounding box center [196, 244] width 30 height 28
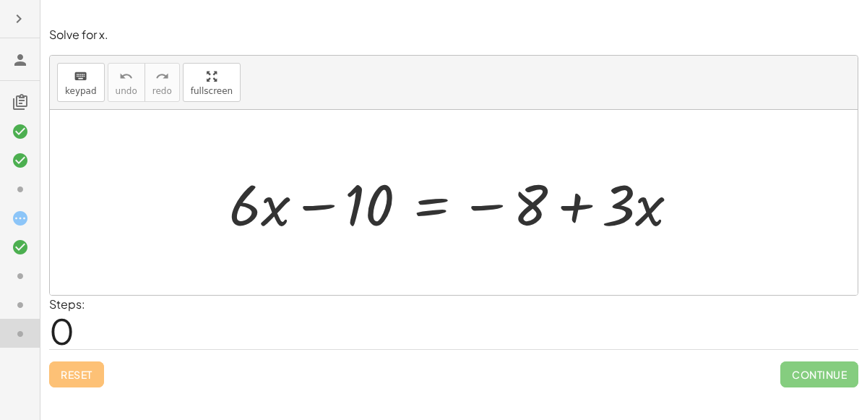
click at [285, 199] on div at bounding box center [459, 202] width 475 height 74
click at [279, 201] on div at bounding box center [459, 202] width 475 height 74
click at [311, 204] on div at bounding box center [459, 202] width 475 height 74
click at [415, 211] on div at bounding box center [459, 202] width 475 height 74
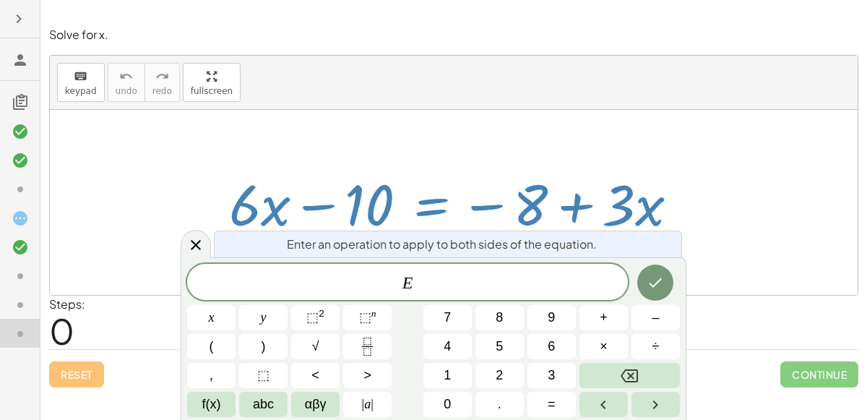
click at [6, 261] on div at bounding box center [20, 275] width 40 height 29
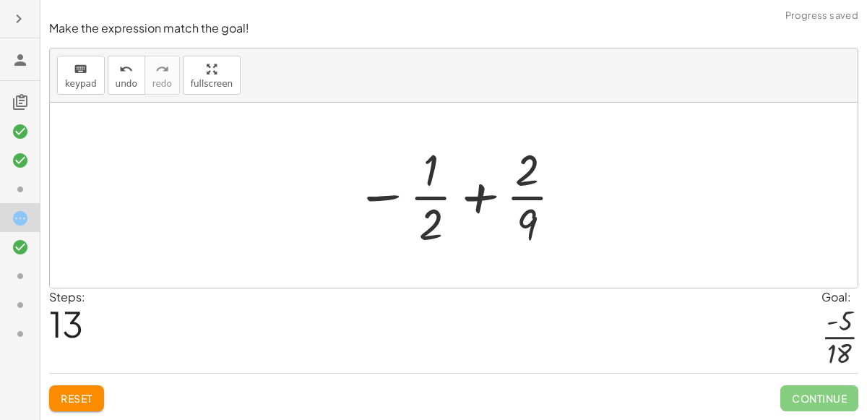
click at [448, 208] on div at bounding box center [459, 194] width 223 height 111
click at [432, 209] on div at bounding box center [459, 194] width 223 height 111
click at [519, 191] on div at bounding box center [459, 194] width 223 height 111
click at [487, 203] on div at bounding box center [459, 194] width 223 height 111
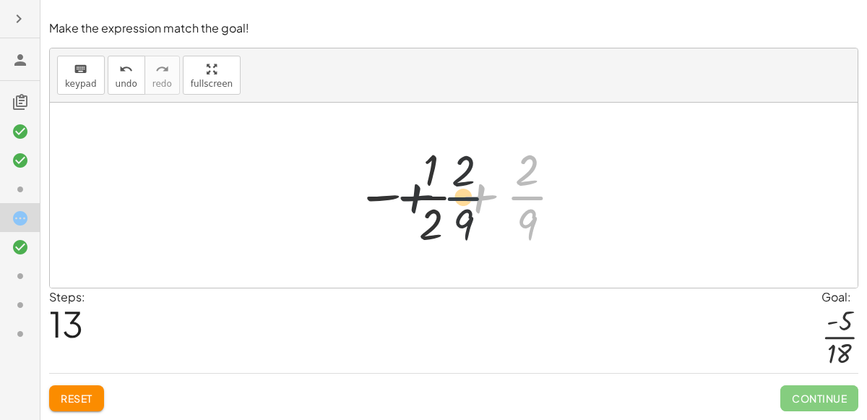
drag, startPoint x: 506, startPoint y: 207, endPoint x: 400, endPoint y: 201, distance: 105.6
click at [400, 201] on div at bounding box center [459, 194] width 223 height 111
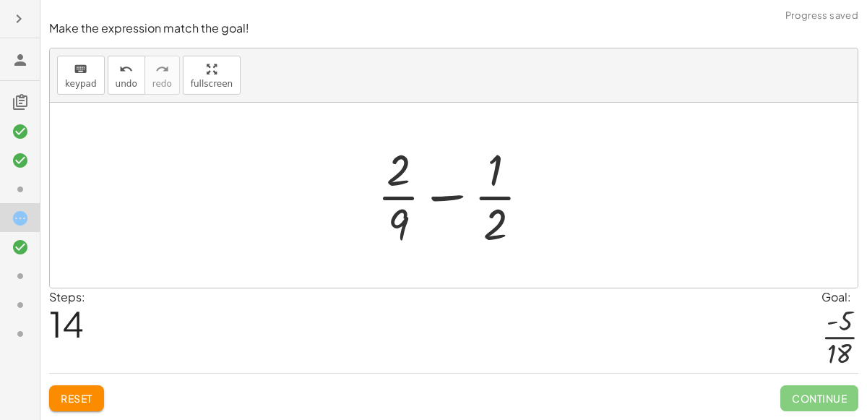
click at [461, 182] on div at bounding box center [459, 194] width 179 height 111
click at [454, 193] on div at bounding box center [459, 194] width 179 height 111
click at [498, 194] on div at bounding box center [459, 194] width 179 height 111
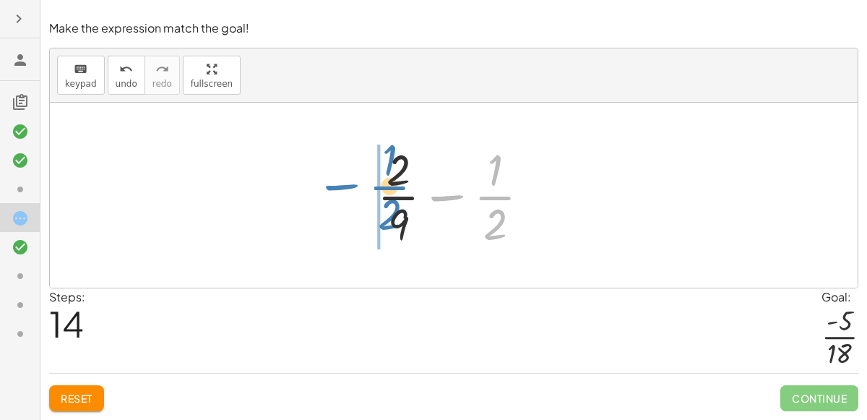
drag, startPoint x: 492, startPoint y: 203, endPoint x: 386, endPoint y: 193, distance: 106.6
click at [386, 193] on div at bounding box center [459, 194] width 179 height 111
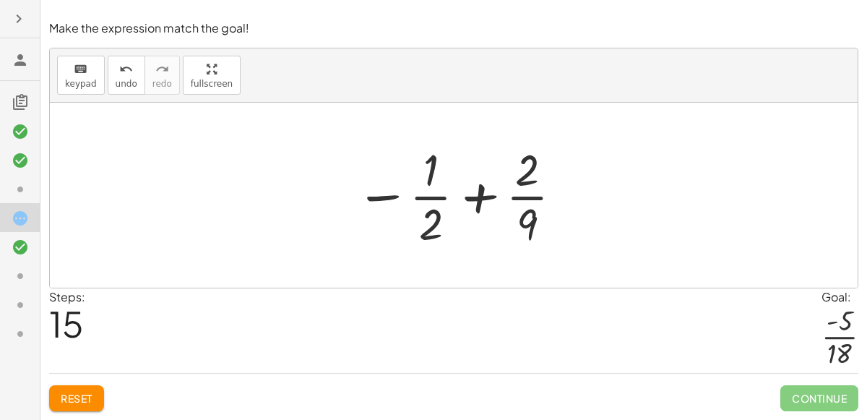
click at [22, 185] on icon at bounding box center [20, 189] width 17 height 17
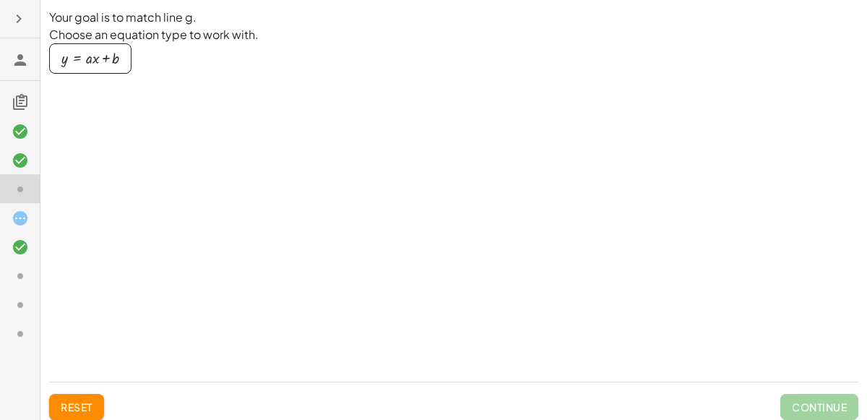
click at [18, 239] on icon at bounding box center [20, 246] width 17 height 17
